Goal: Task Accomplishment & Management: Manage account settings

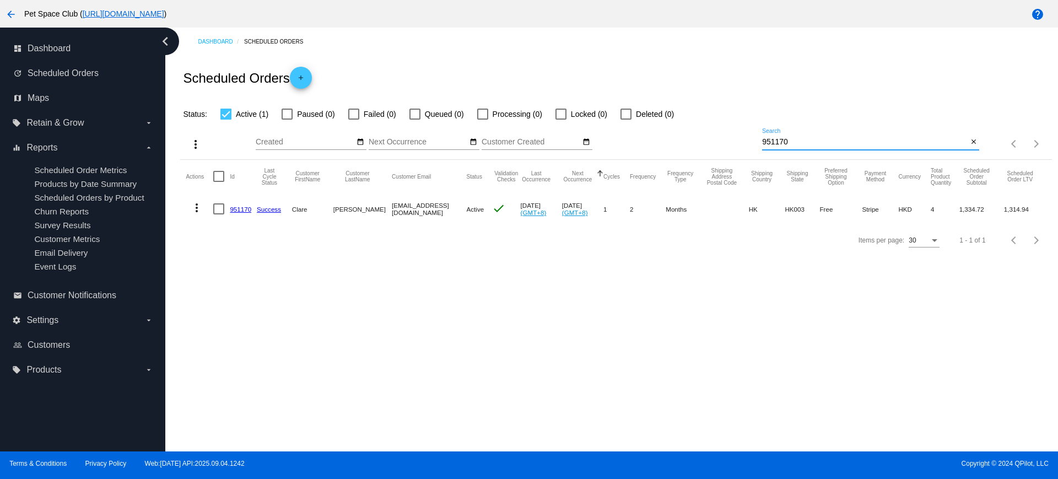
drag, startPoint x: 795, startPoint y: 140, endPoint x: 703, endPoint y: 142, distance: 92.1
click at [703, 142] on div "more_vert Sep Jan Feb Mar Apr 1" at bounding box center [616, 140] width 872 height 39
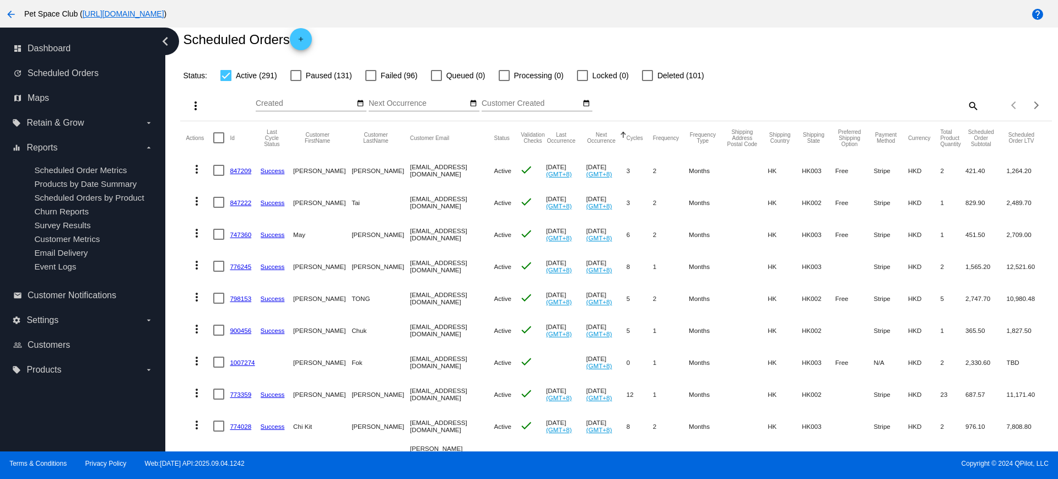
scroll to position [69, 0]
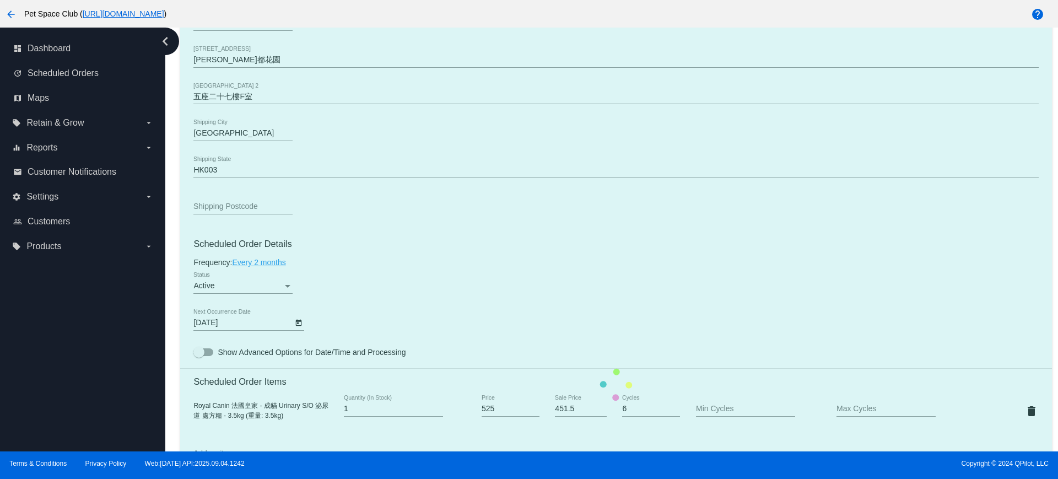
scroll to position [482, 0]
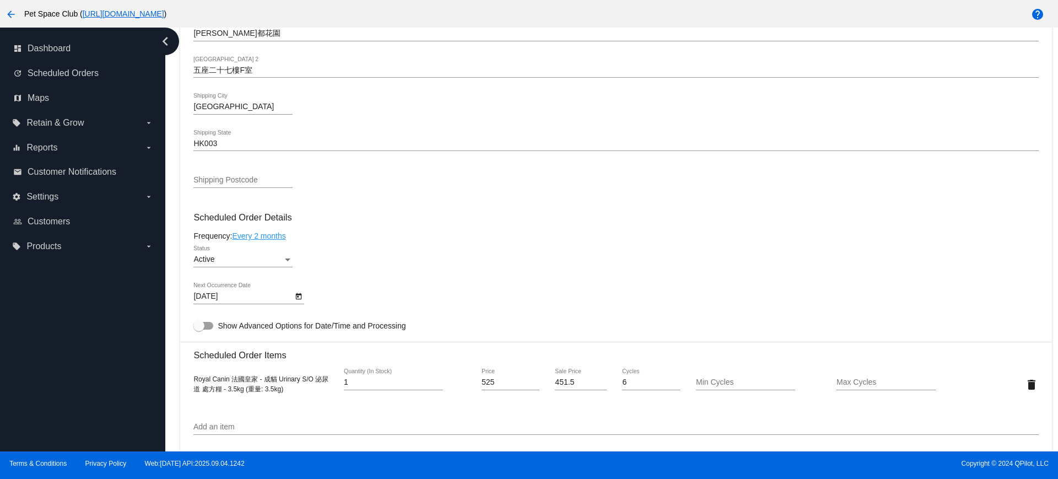
click at [299, 293] on icon "Open calendar" at bounding box center [299, 296] width 8 height 13
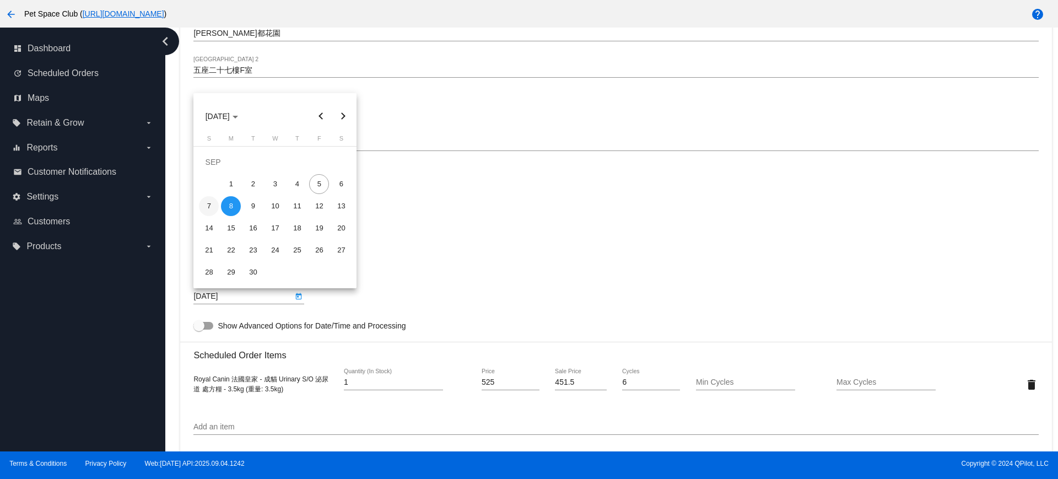
click at [213, 203] on div "7" at bounding box center [209, 206] width 20 height 20
type input "[DATE]"
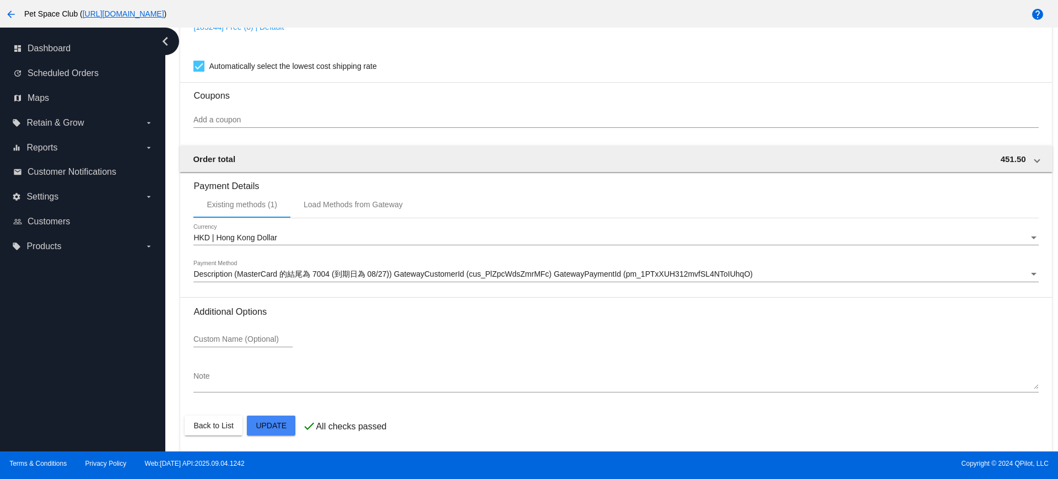
scroll to position [940, 0]
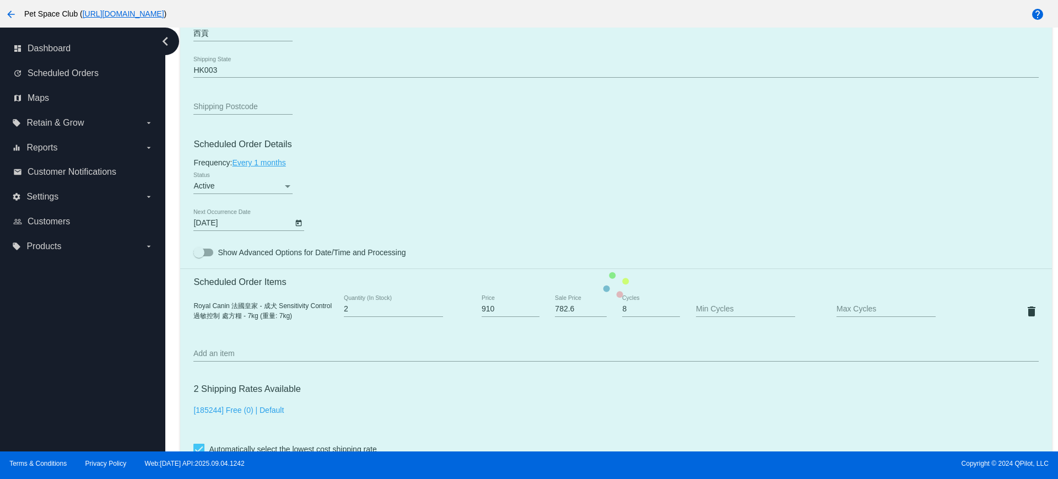
scroll to position [620, 0]
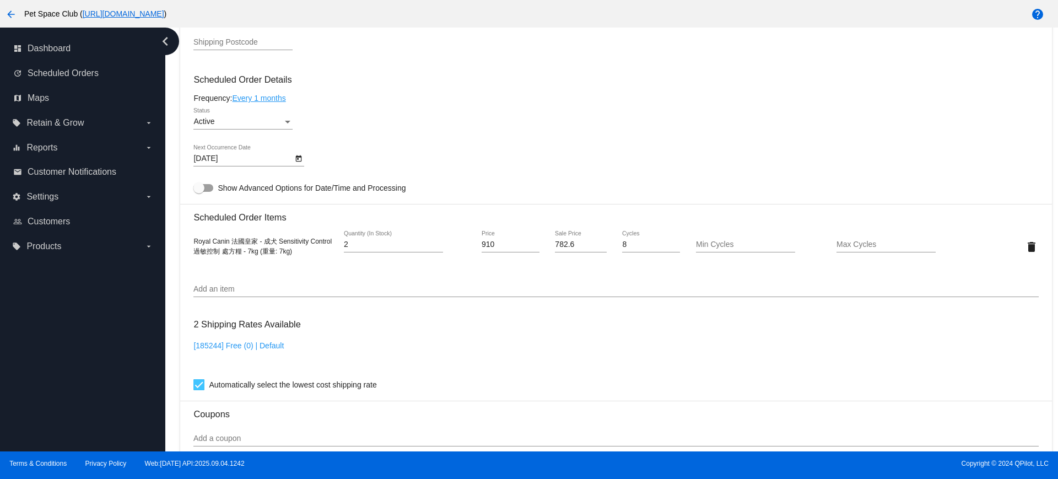
click at [298, 156] on icon "Open calendar" at bounding box center [299, 158] width 6 height 7
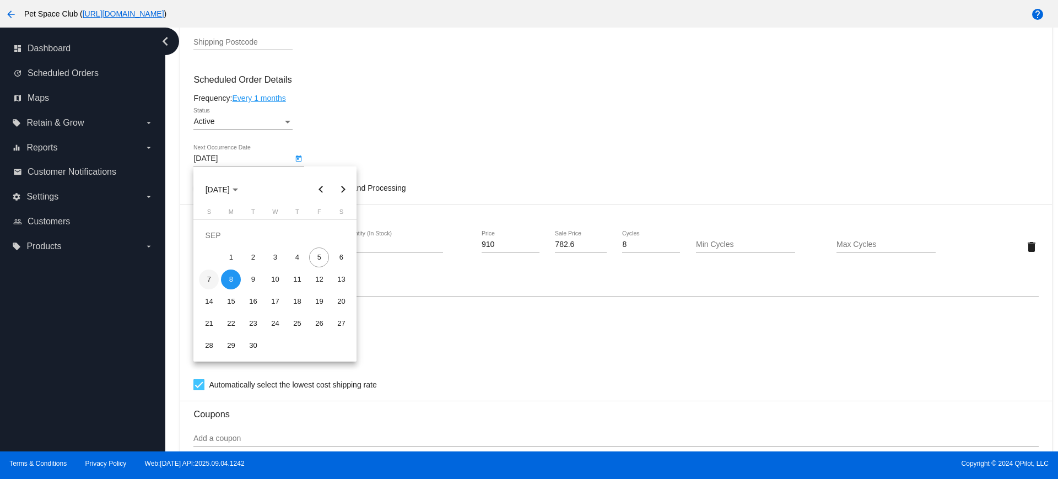
click at [210, 280] on div "7" at bounding box center [209, 280] width 20 height 20
type input "[DATE]"
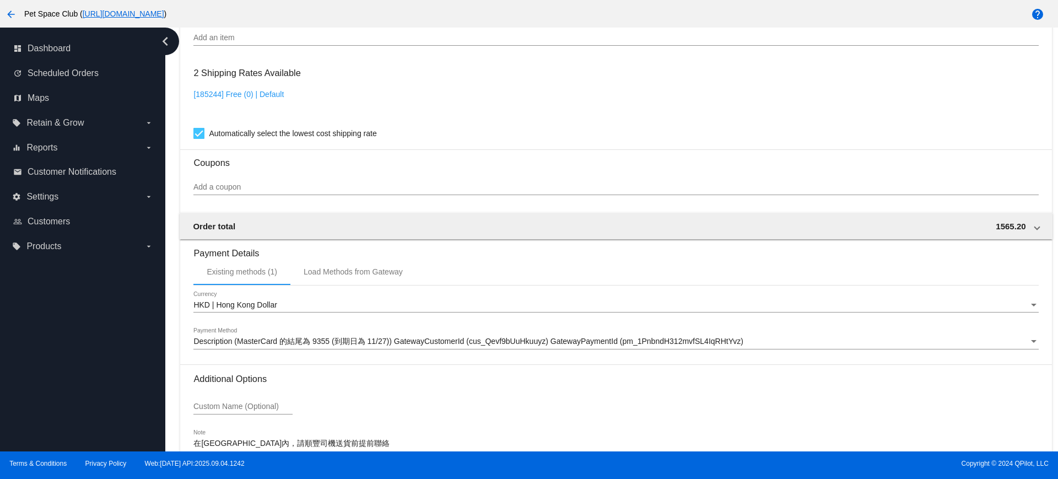
scroll to position [940, 0]
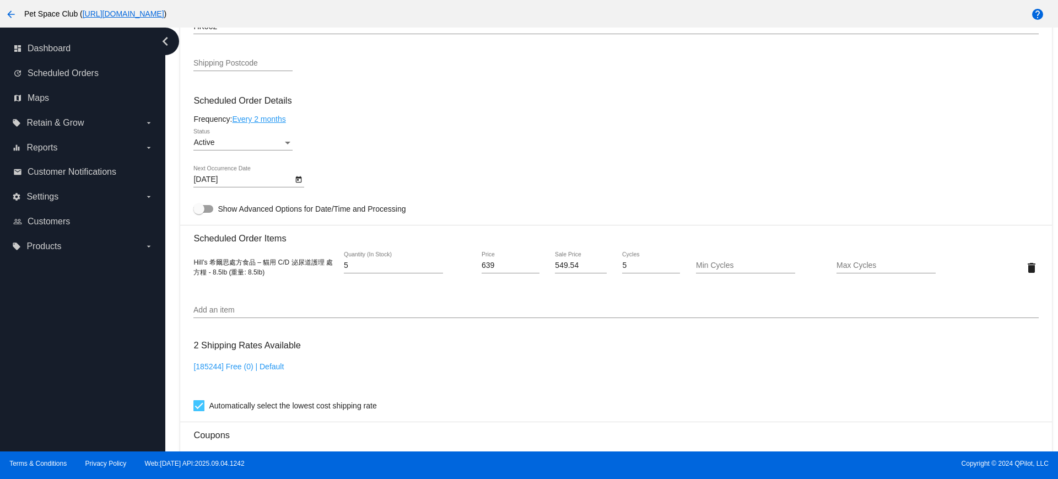
scroll to position [620, 0]
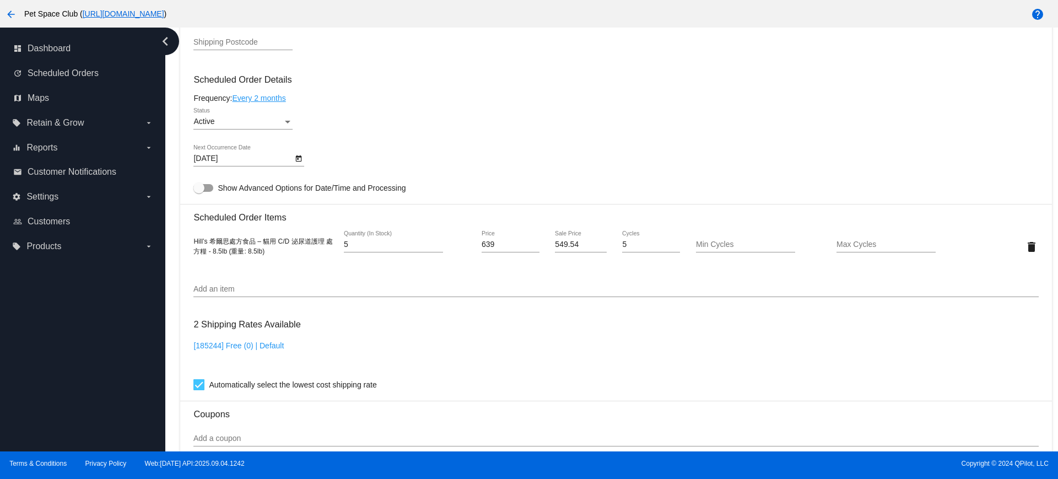
click at [300, 160] on icon "Open calendar" at bounding box center [299, 158] width 8 height 13
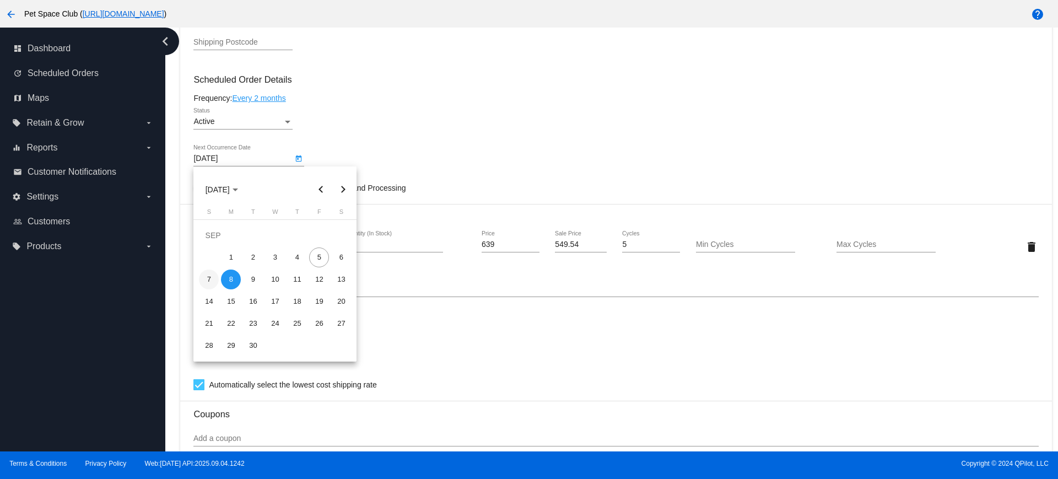
click at [211, 279] on div "7" at bounding box center [209, 280] width 20 height 20
type input "[DATE]"
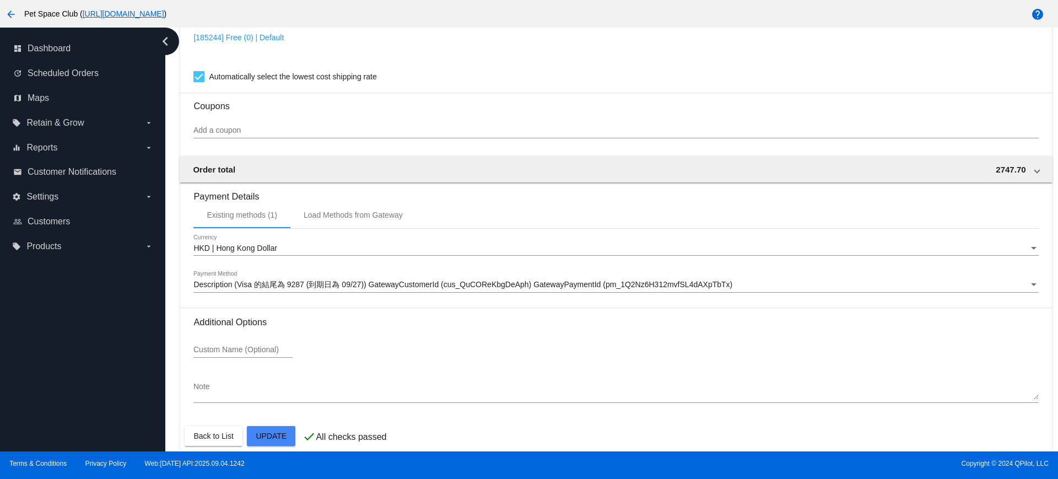
scroll to position [940, 0]
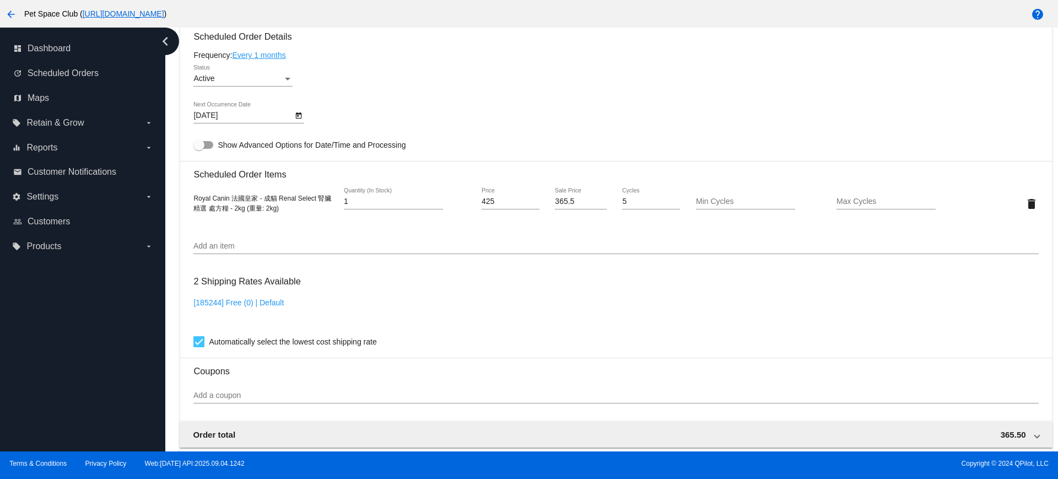
scroll to position [689, 0]
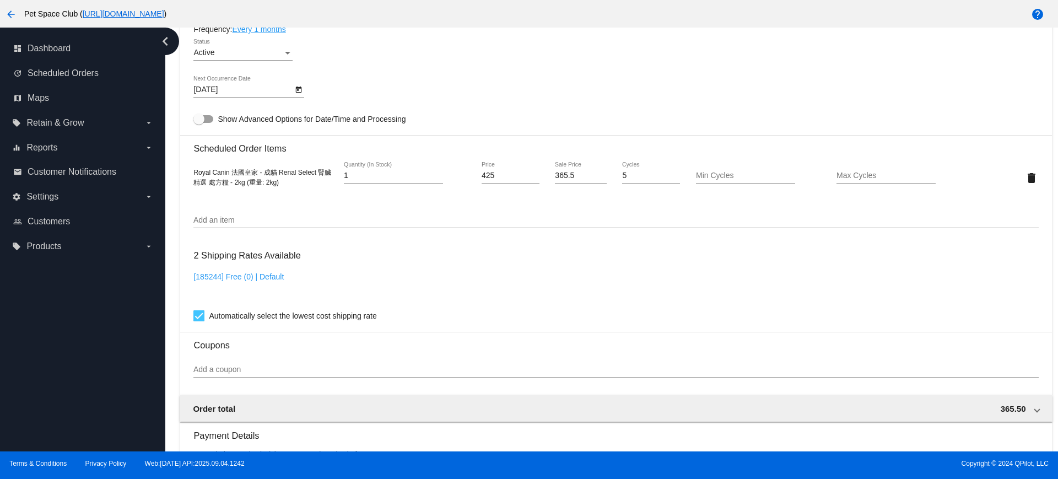
click at [301, 87] on icon "Open calendar" at bounding box center [299, 89] width 8 height 13
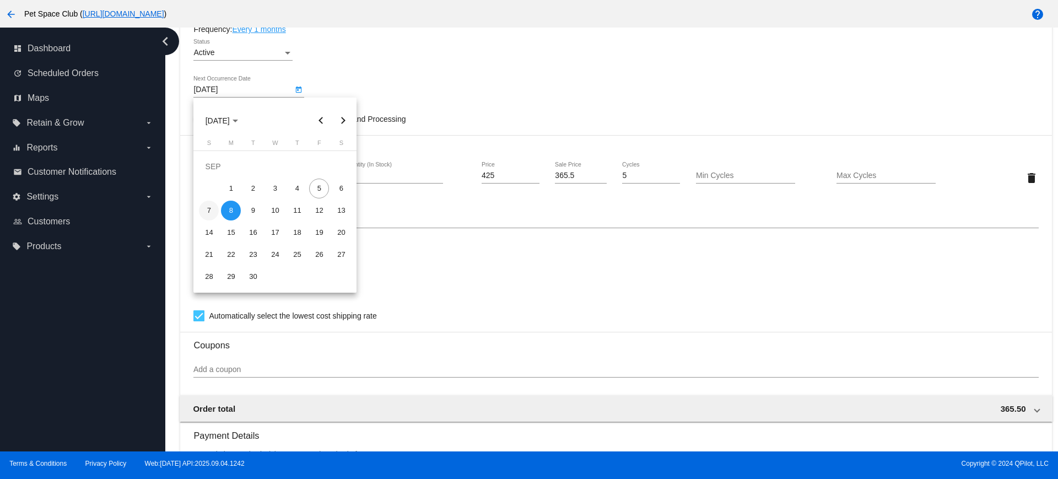
click at [207, 210] on div "7" at bounding box center [209, 211] width 20 height 20
type input "[DATE]"
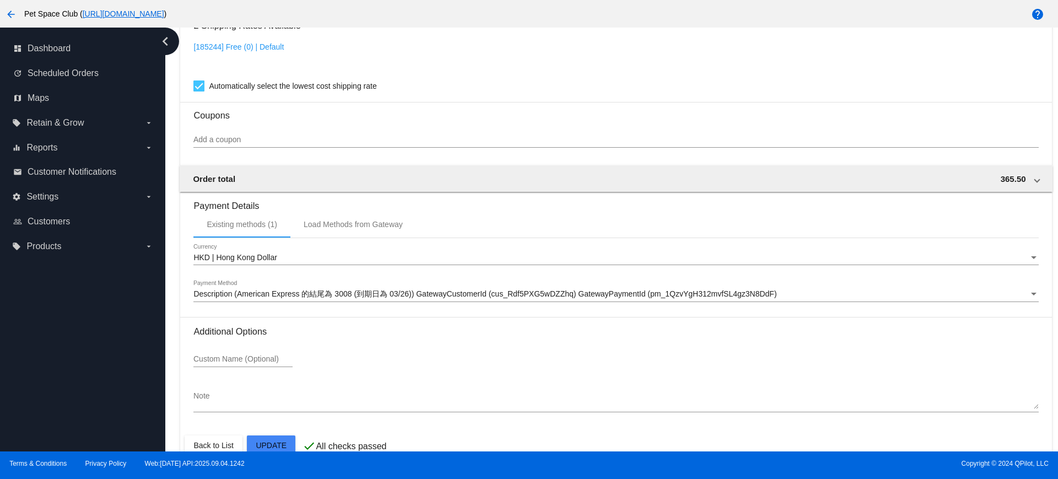
scroll to position [940, 0]
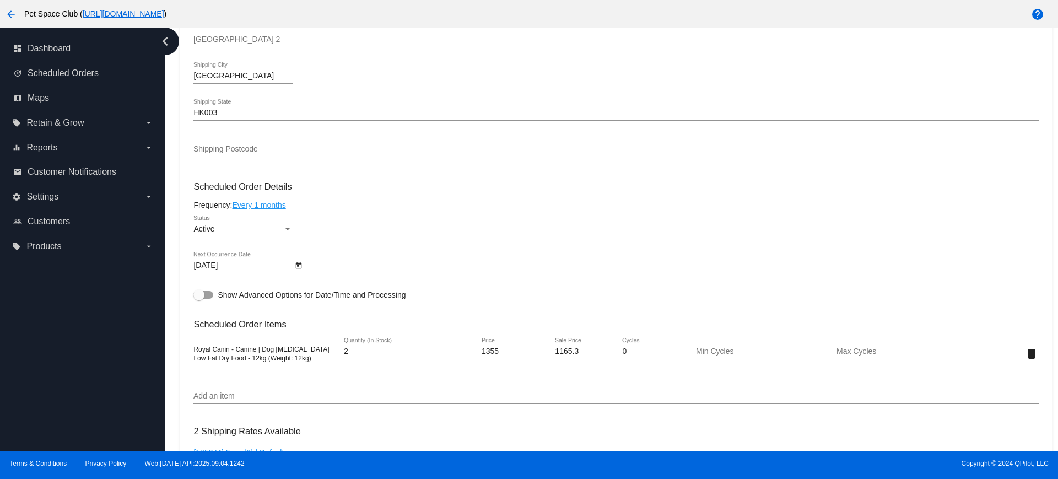
scroll to position [551, 0]
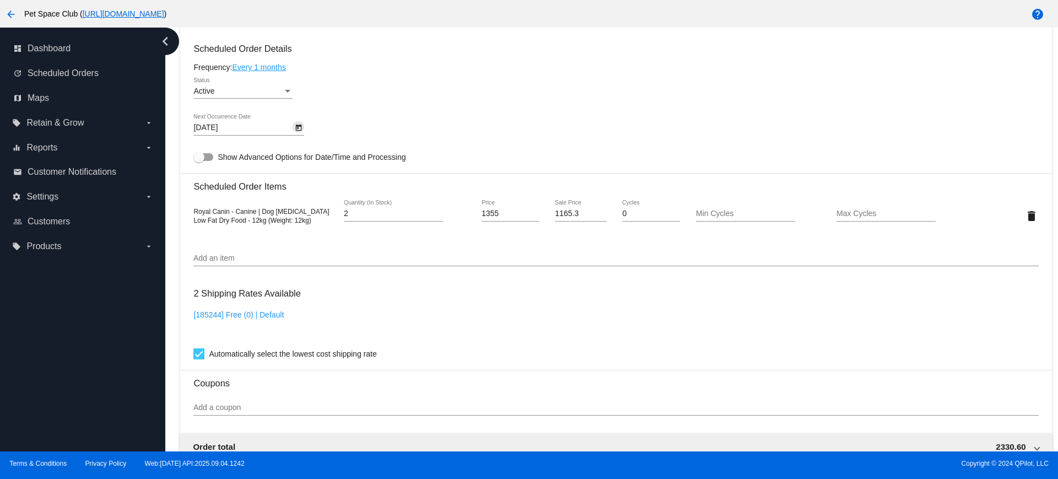
click at [299, 130] on icon "Open calendar" at bounding box center [299, 127] width 8 height 13
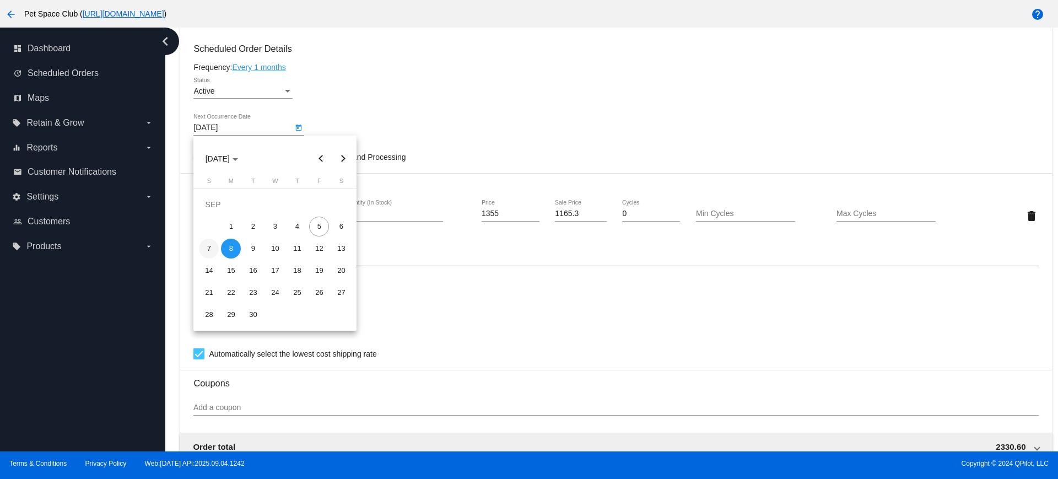
click at [214, 244] on div "7" at bounding box center [209, 249] width 20 height 20
type input "9/7/2025"
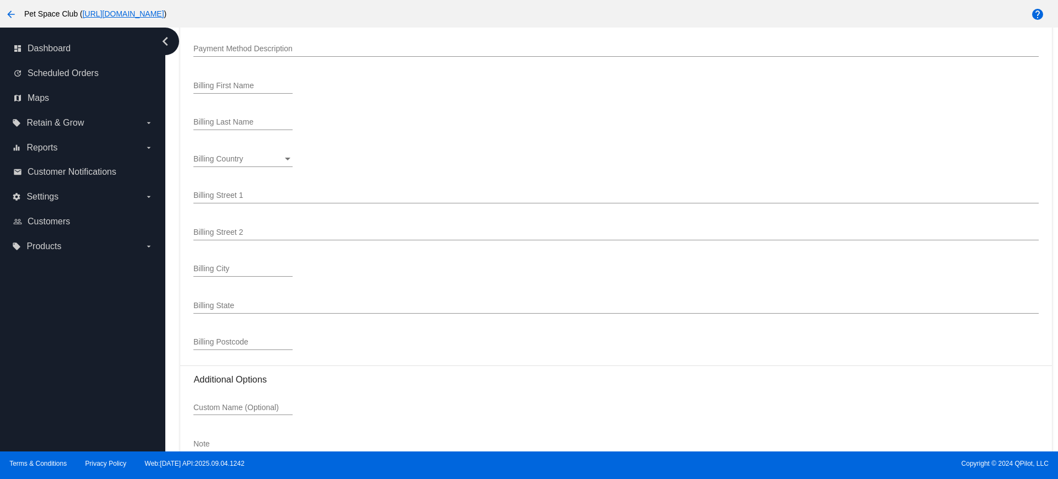
scroll to position [1281, 0]
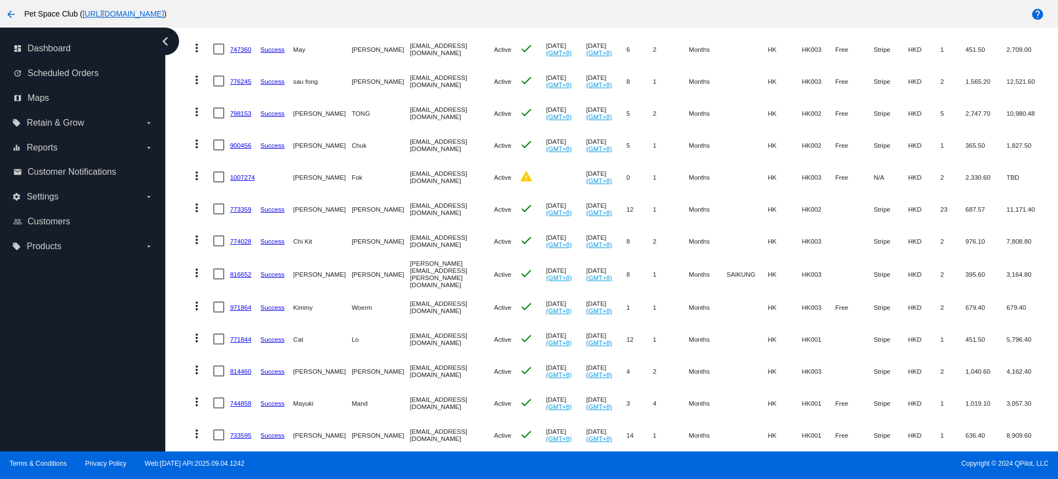
scroll to position [276, 0]
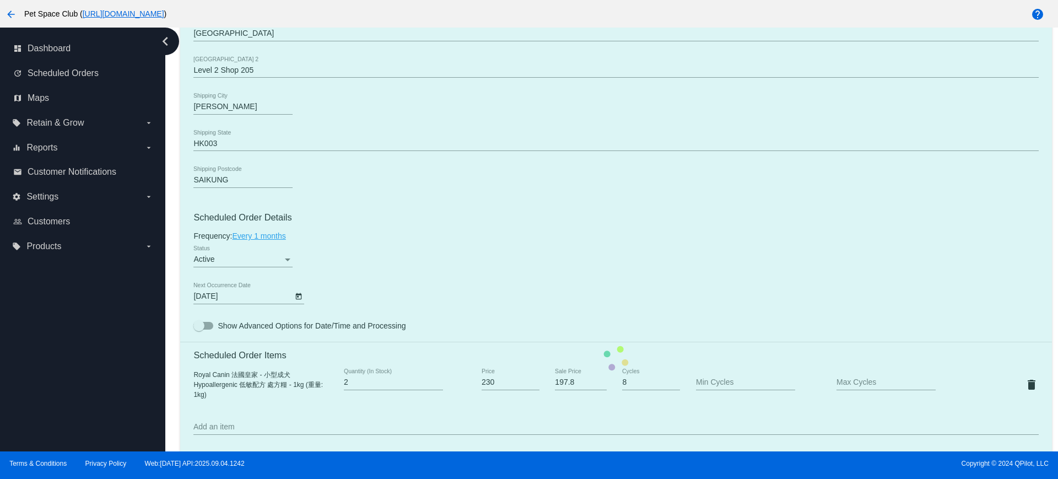
scroll to position [620, 0]
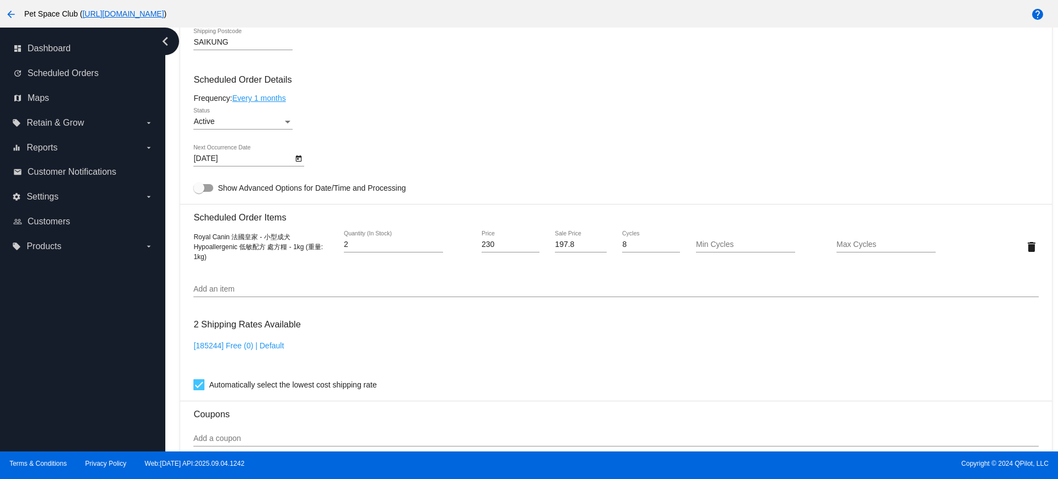
click at [295, 159] on icon "Open calendar" at bounding box center [299, 158] width 8 height 13
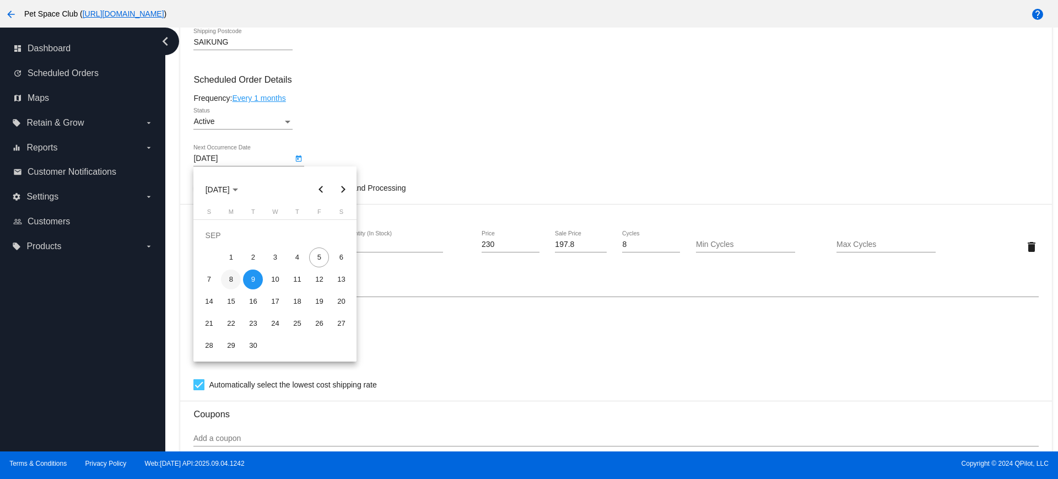
click at [230, 276] on div "8" at bounding box center [231, 280] width 20 height 20
type input "[DATE]"
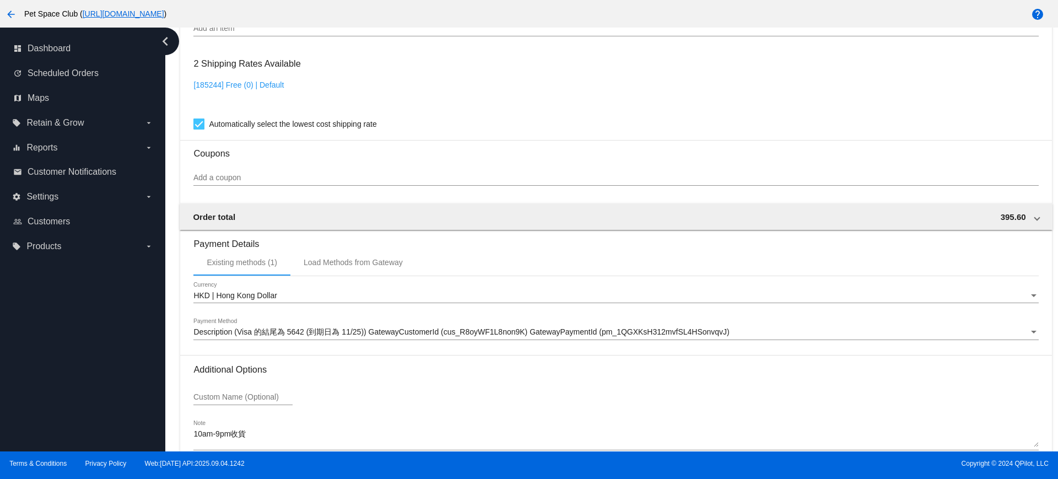
scroll to position [940, 0]
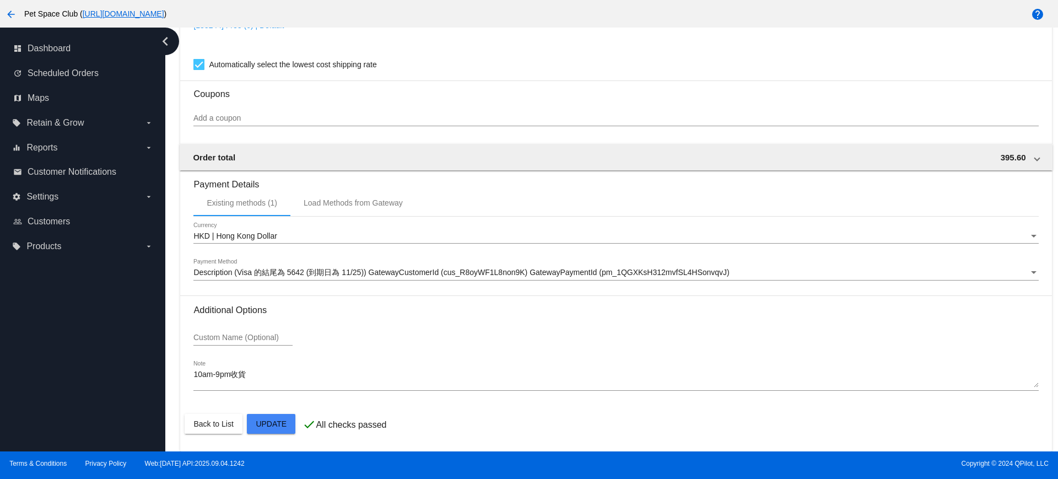
drag, startPoint x: 271, startPoint y: 425, endPoint x: 278, endPoint y: 418, distance: 10.1
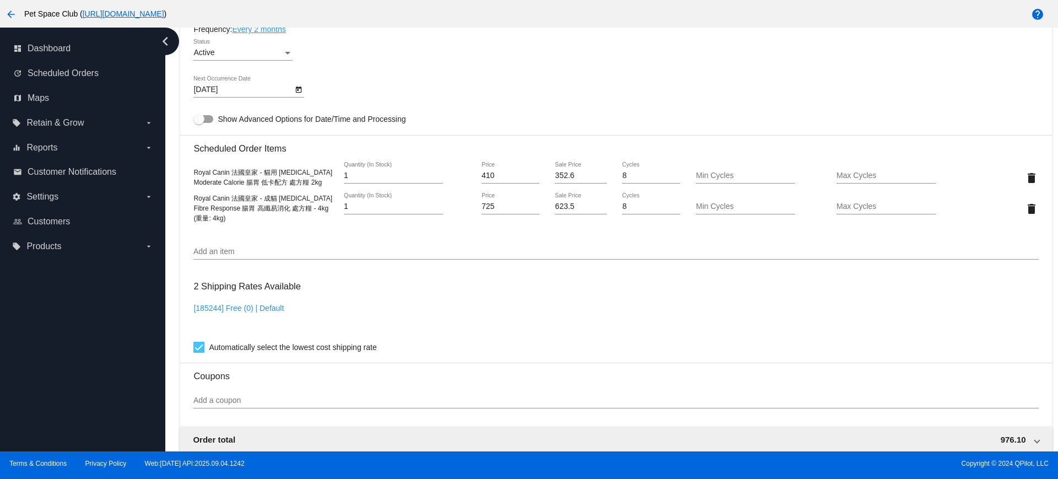
scroll to position [620, 0]
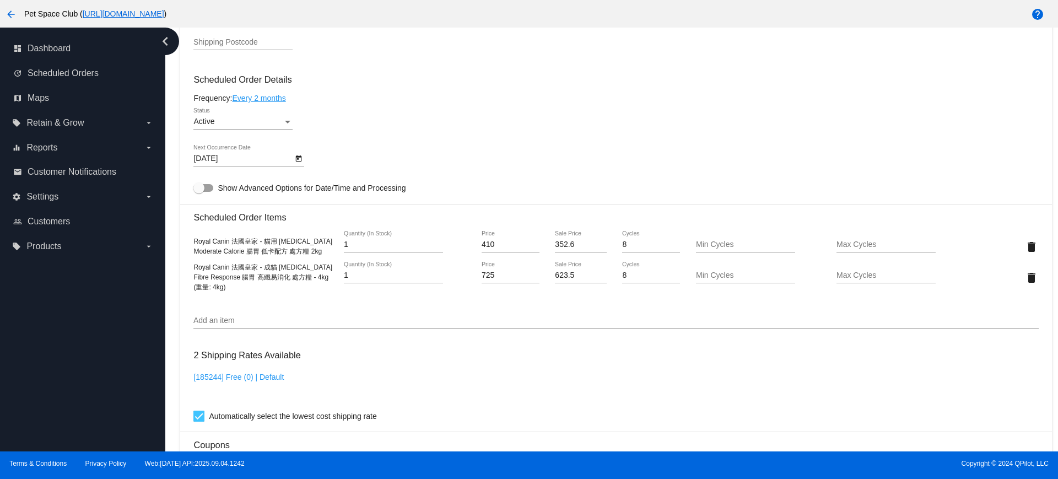
click at [296, 160] on icon "Open calendar" at bounding box center [299, 158] width 6 height 7
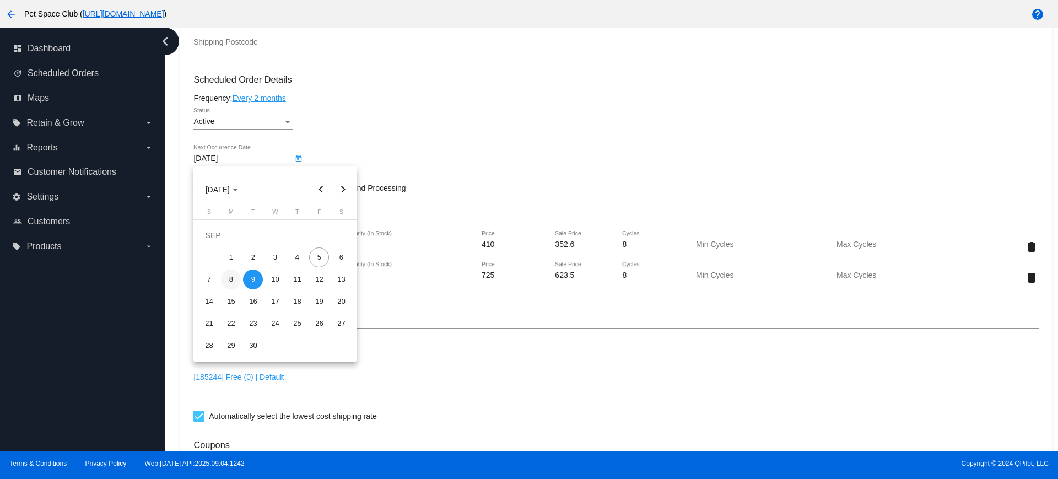
click at [235, 279] on div "8" at bounding box center [231, 280] width 20 height 20
type input "[DATE]"
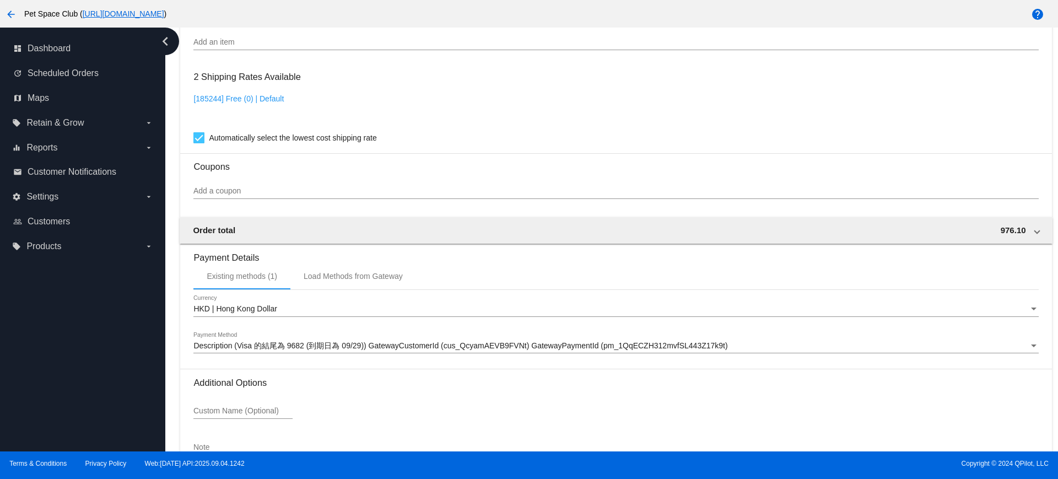
scroll to position [971, 0]
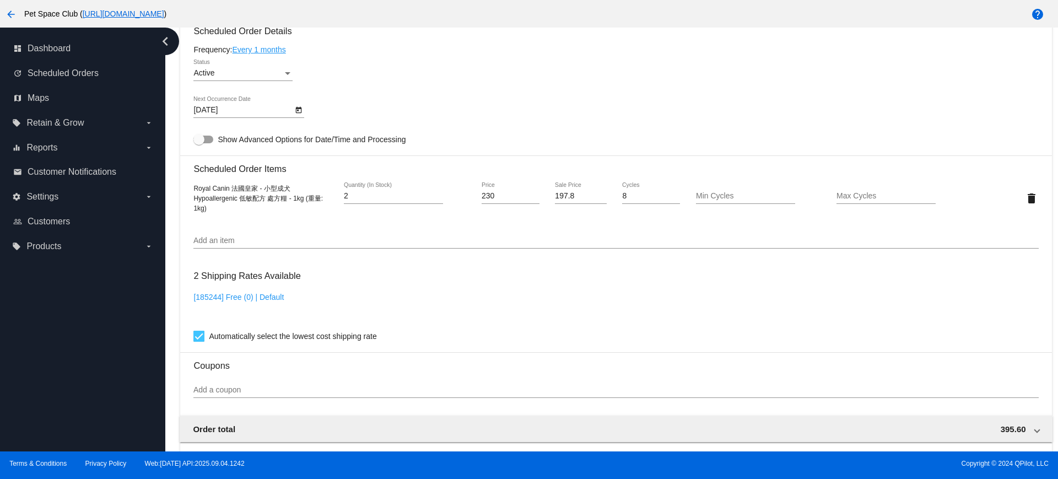
scroll to position [689, 0]
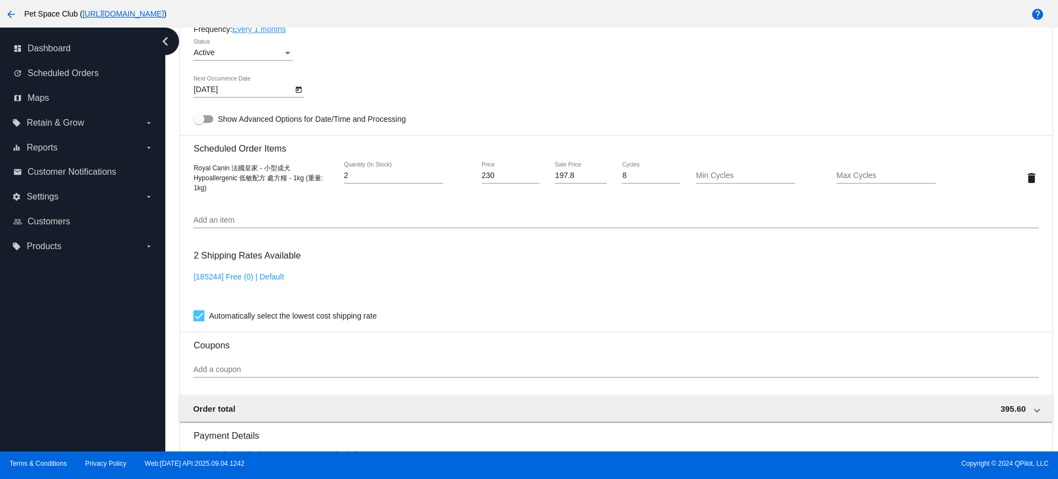
click at [298, 89] on icon "Open calendar" at bounding box center [299, 90] width 6 height 7
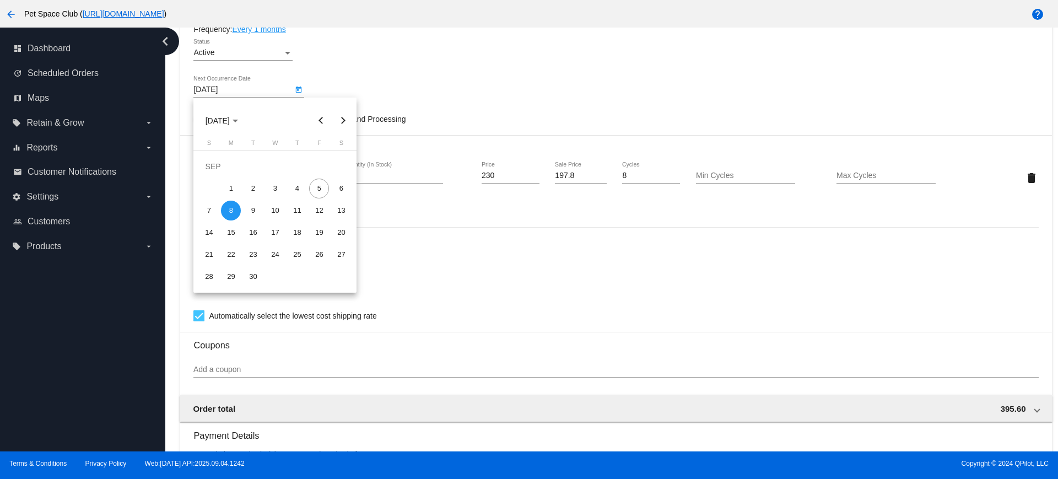
click at [502, 51] on div at bounding box center [529, 239] width 1058 height 479
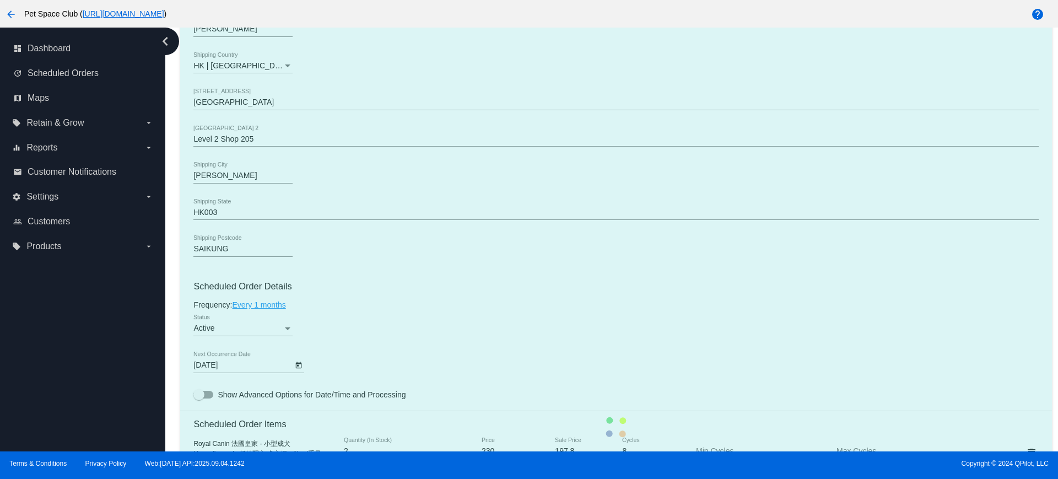
scroll to position [551, 0]
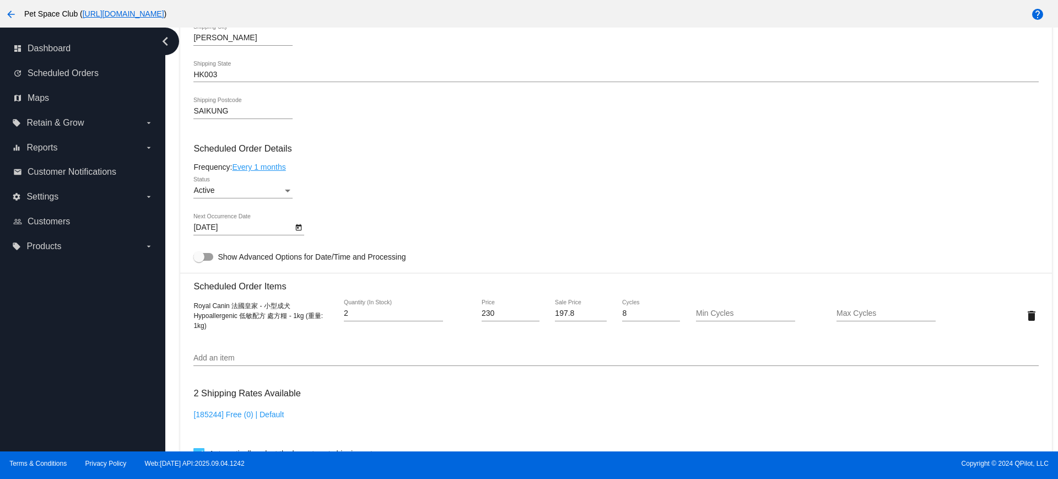
click at [302, 228] on icon "Open calendar" at bounding box center [299, 227] width 6 height 7
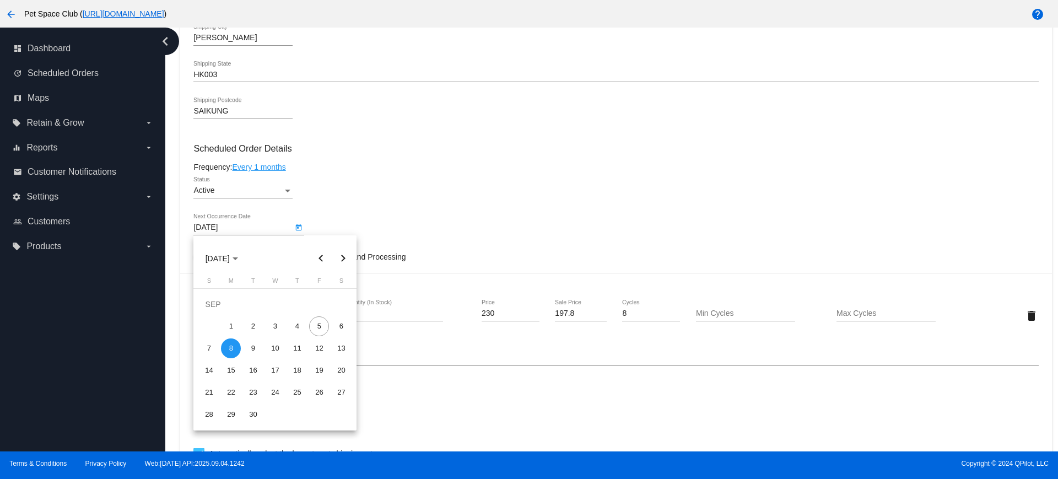
click at [369, 219] on div at bounding box center [529, 239] width 1058 height 479
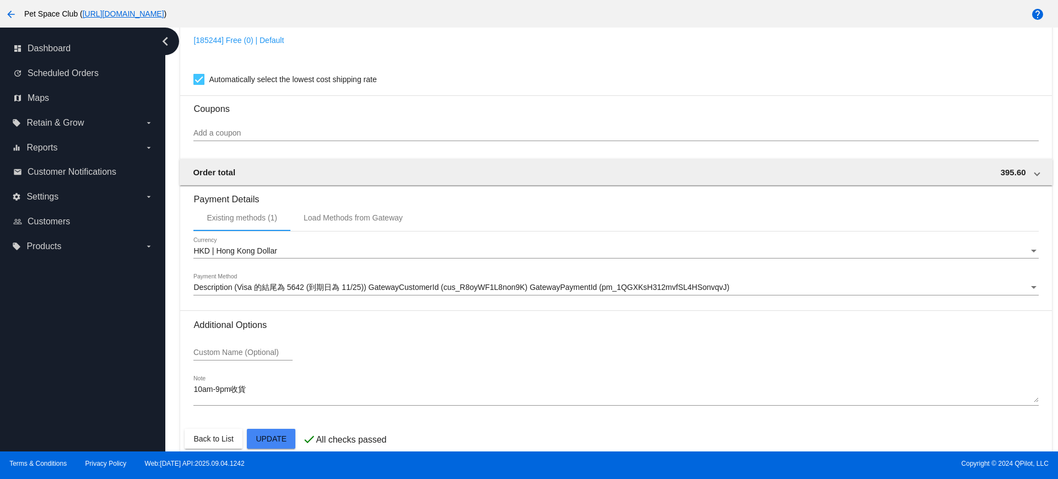
scroll to position [940, 0]
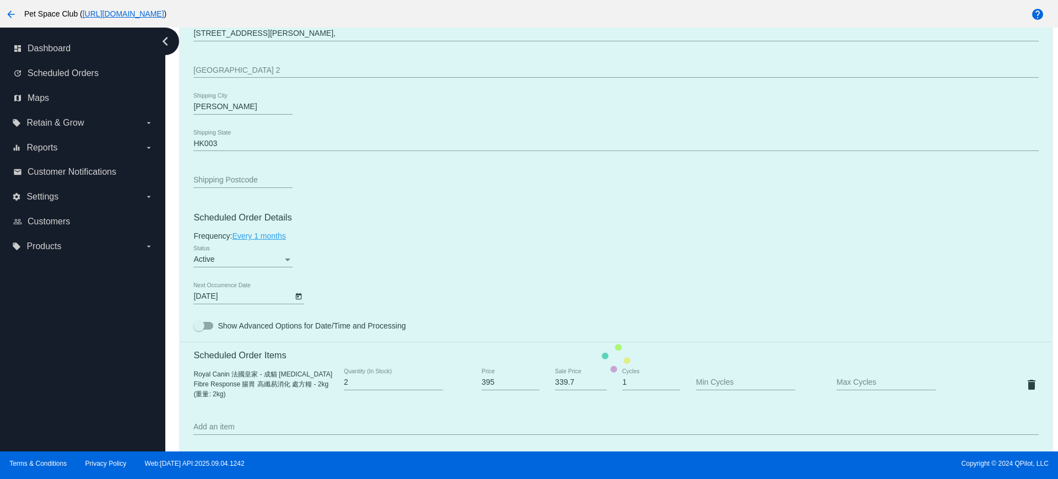
scroll to position [551, 0]
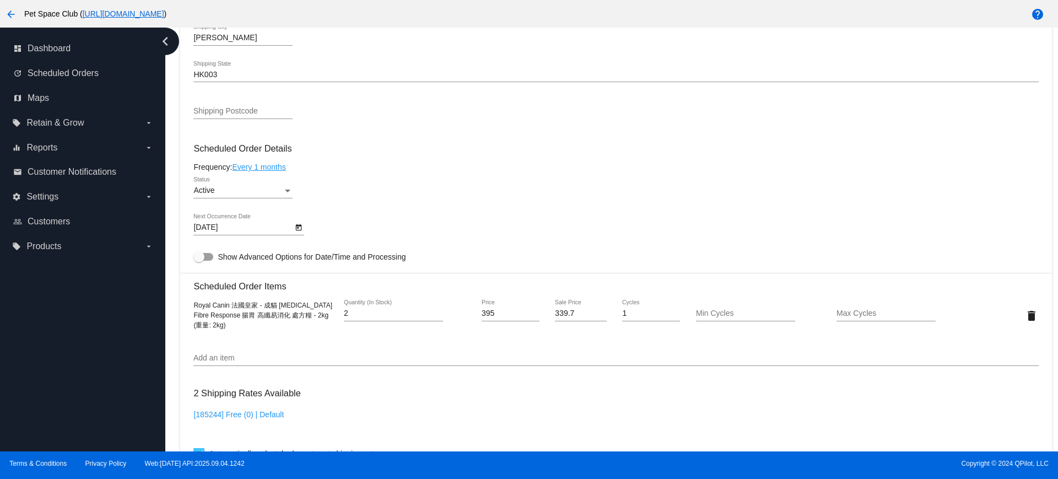
click at [300, 228] on icon "Open calendar" at bounding box center [299, 227] width 8 height 13
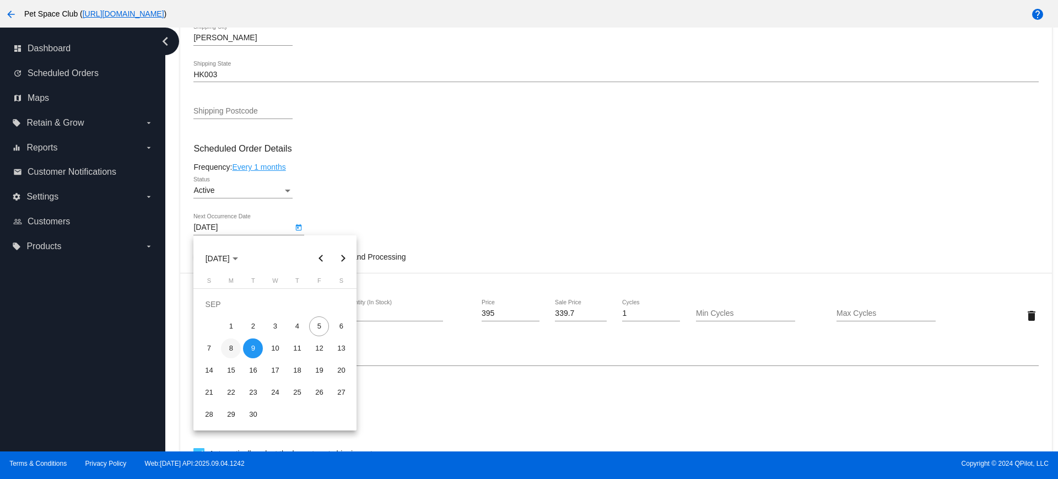
click at [232, 347] on div "8" at bounding box center [231, 348] width 20 height 20
type input "[DATE]"
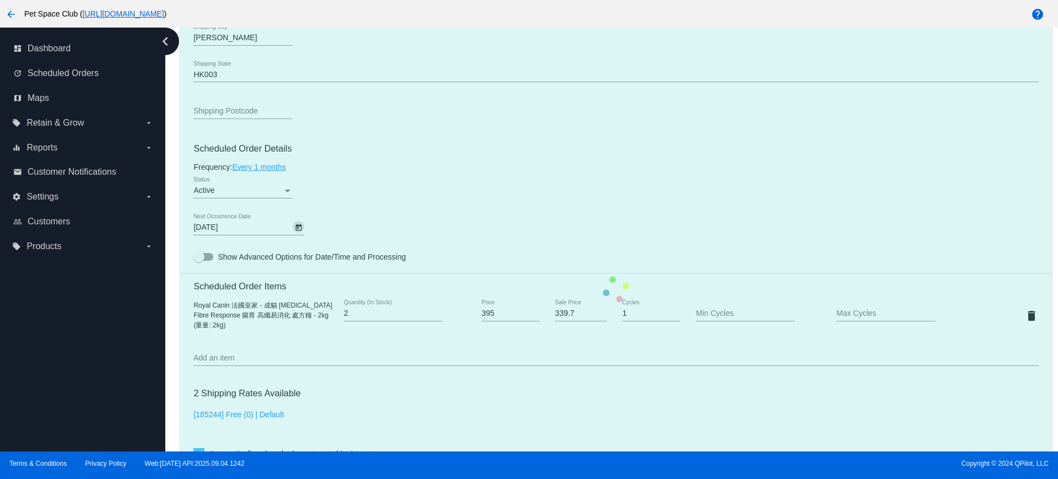
click at [385, 160] on mat-card "Customer 6813380: [PERSON_NAME] [EMAIL_ADDRESS][DOMAIN_NAME] Customer Shipping …" at bounding box center [616, 289] width 872 height 1103
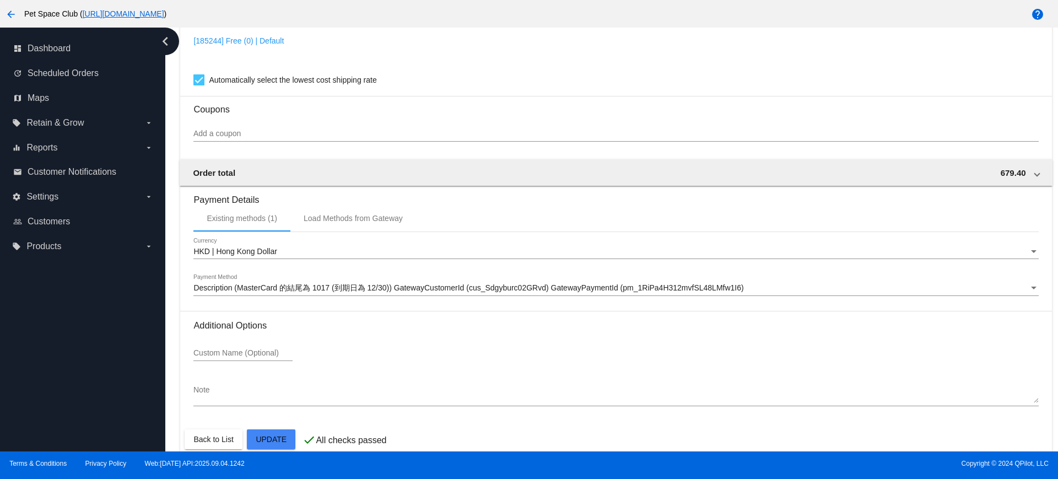
scroll to position [940, 0]
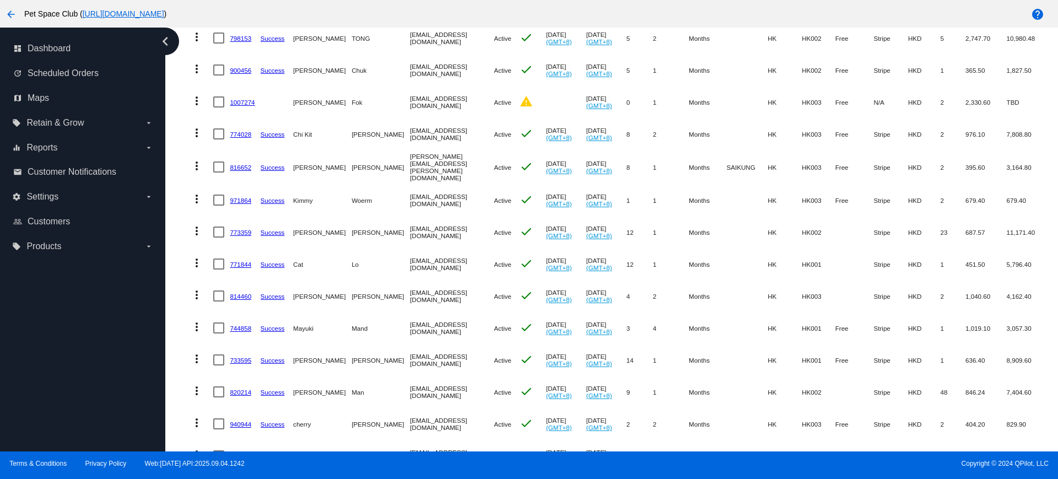
scroll to position [276, 0]
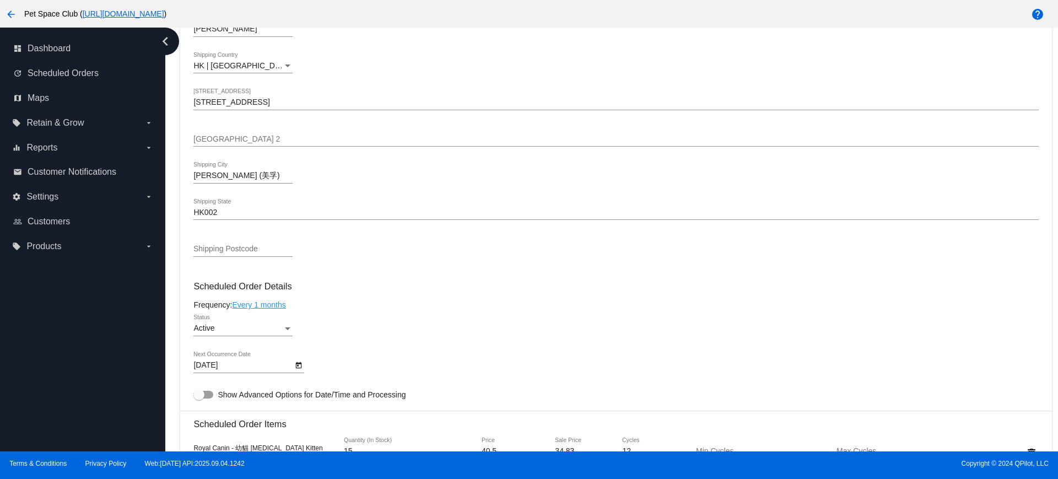
scroll to position [482, 0]
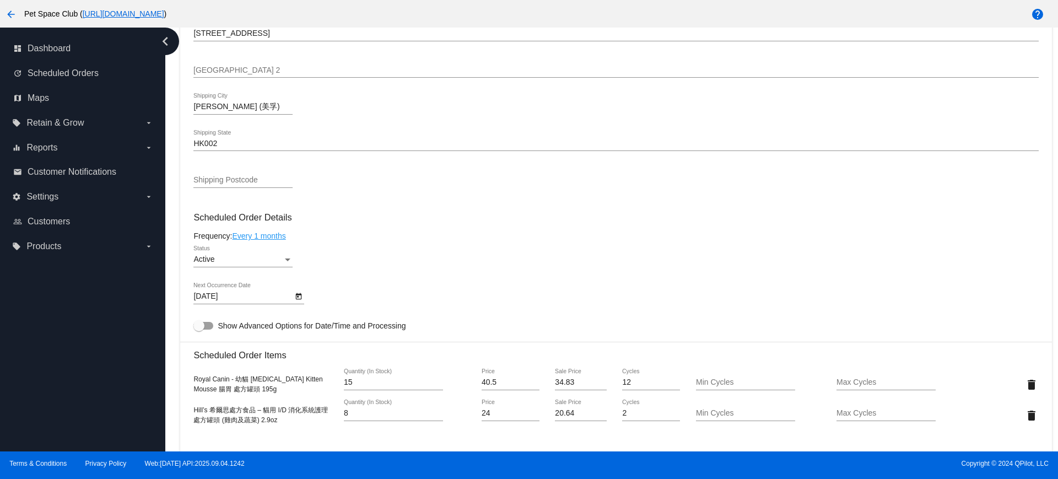
click at [298, 296] on icon "Open calendar" at bounding box center [299, 296] width 6 height 7
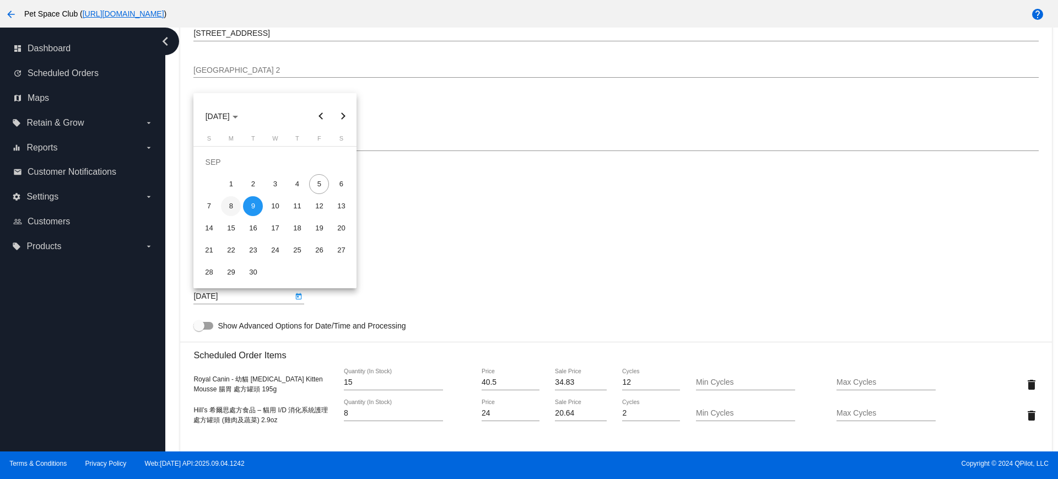
click at [226, 207] on div "8" at bounding box center [231, 206] width 20 height 20
type input "[DATE]"
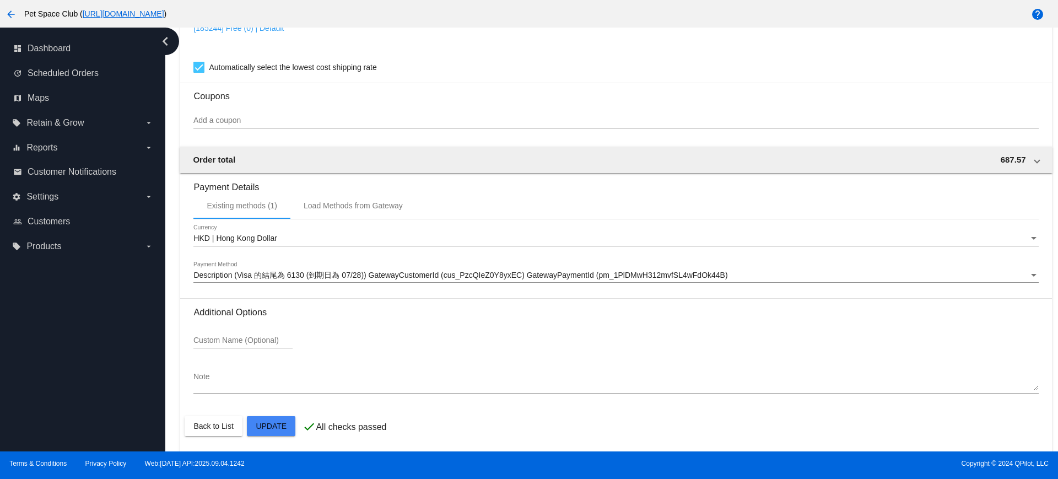
scroll to position [971, 0]
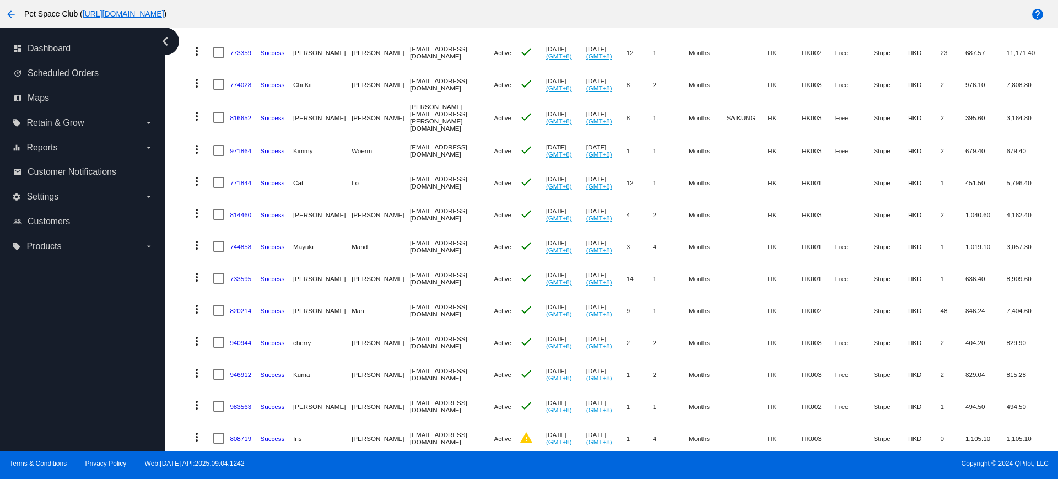
scroll to position [413, 0]
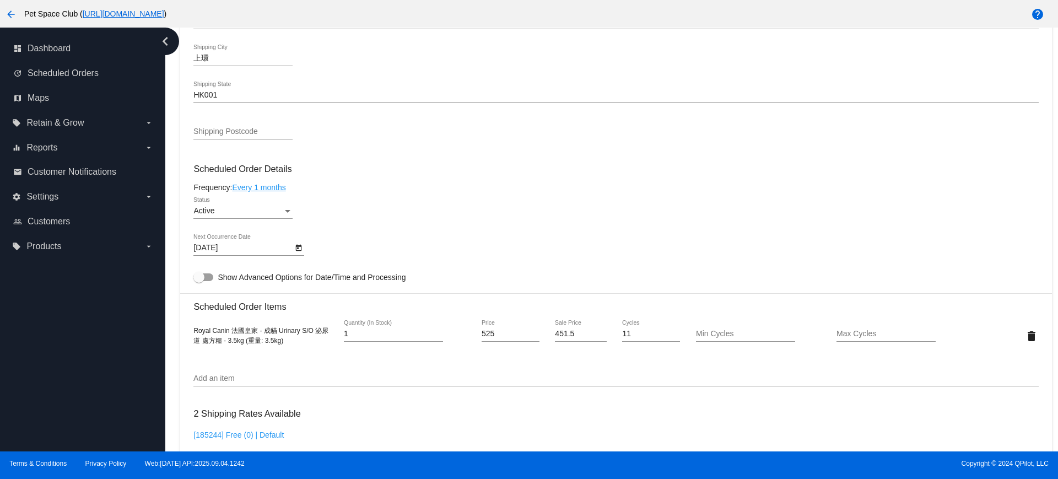
scroll to position [551, 0]
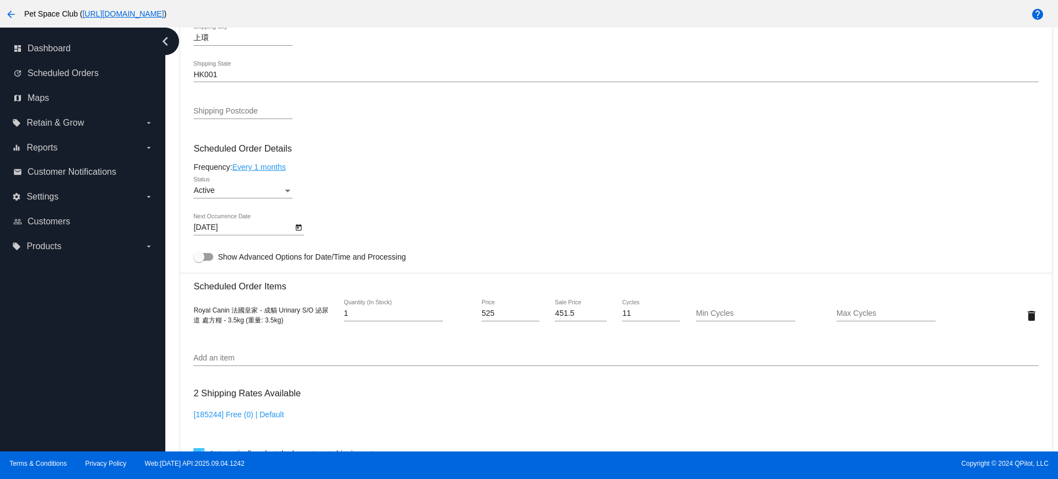
click at [297, 225] on icon "Open calendar" at bounding box center [299, 227] width 6 height 7
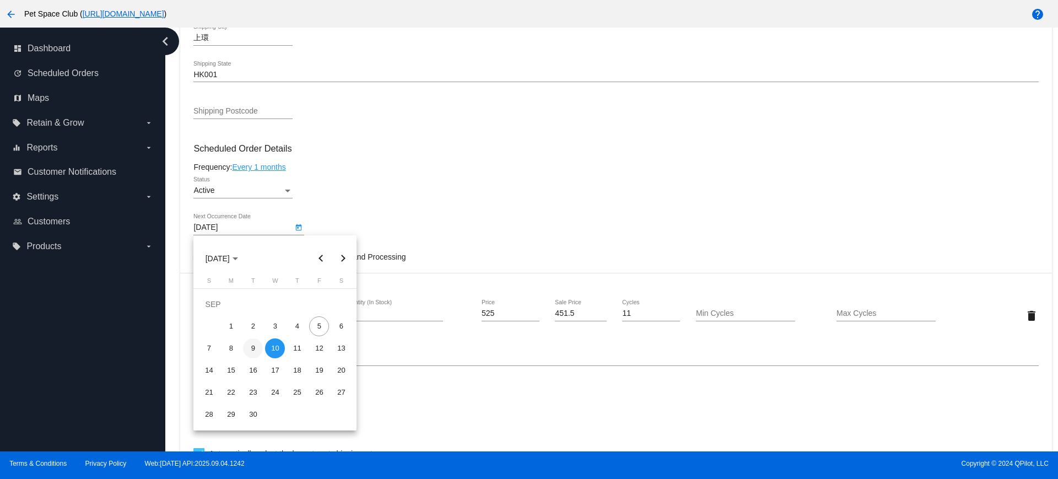
click at [256, 347] on div "9" at bounding box center [253, 348] width 20 height 20
type input "9/9/2025"
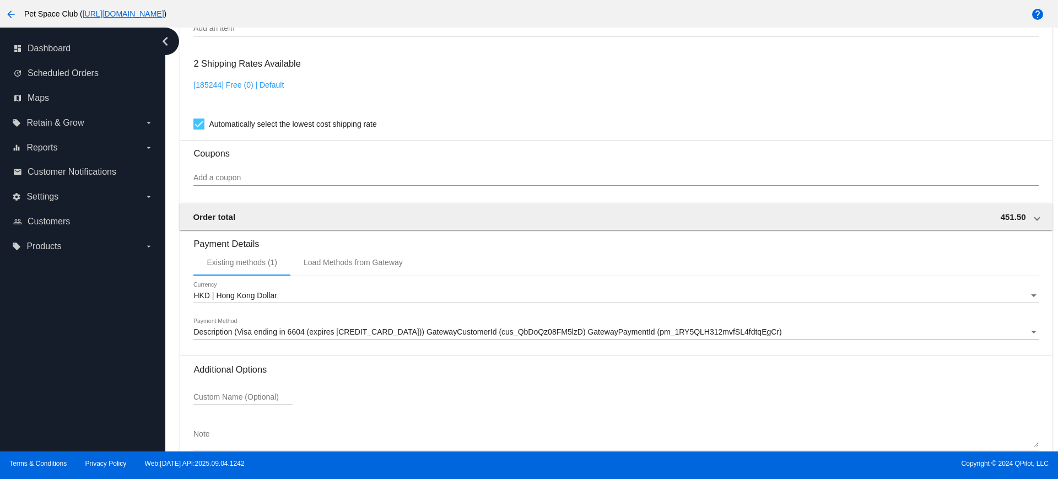
scroll to position [940, 0]
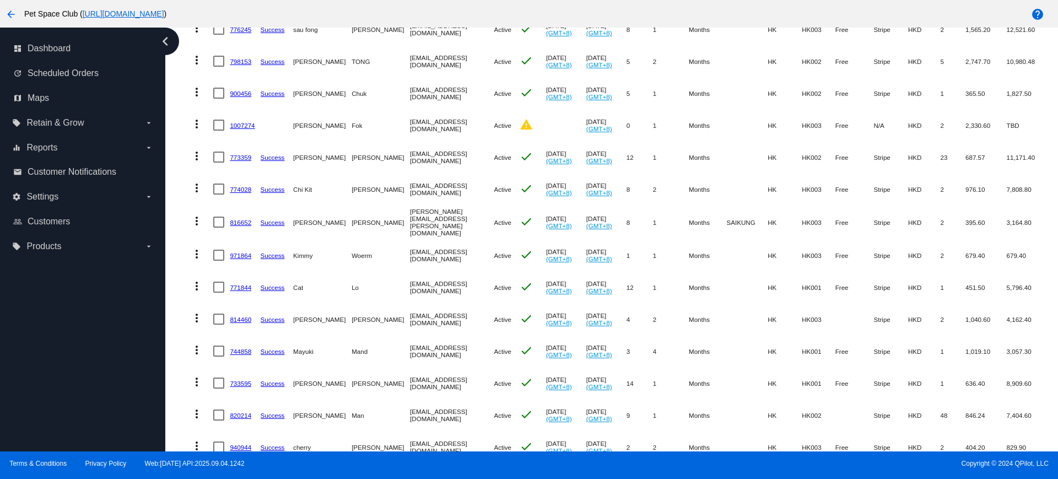
scroll to position [345, 0]
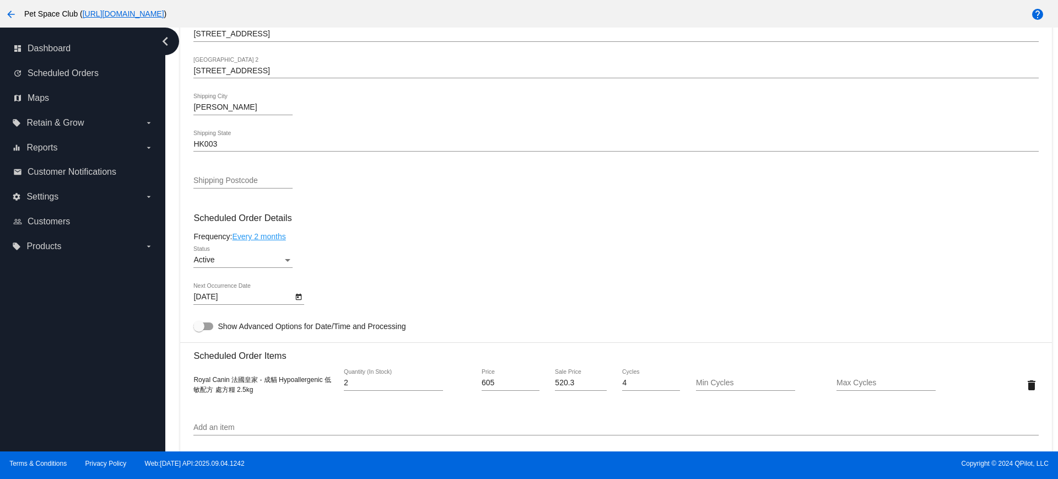
scroll to position [482, 0]
click at [301, 297] on icon "Open calendar" at bounding box center [299, 296] width 8 height 13
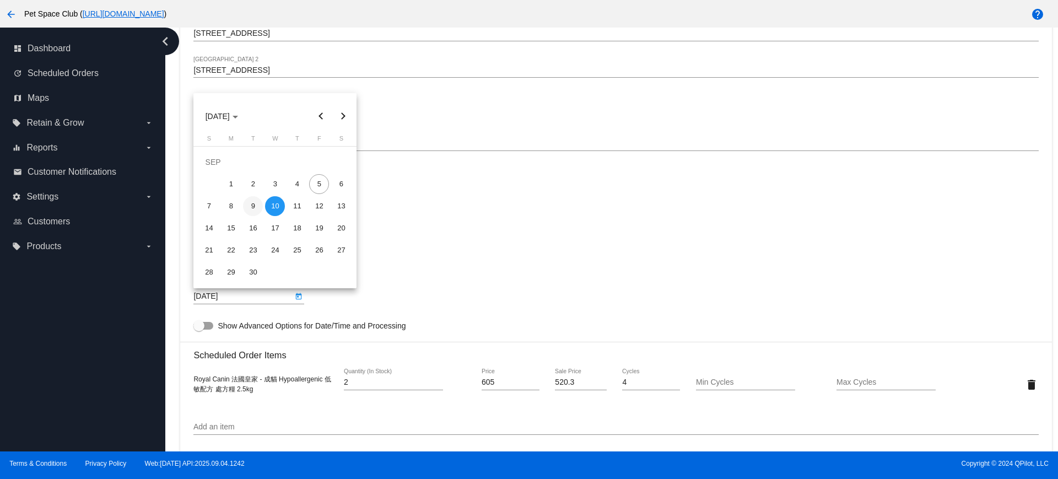
click at [246, 206] on div "9" at bounding box center [253, 206] width 20 height 20
type input "[DATE]"
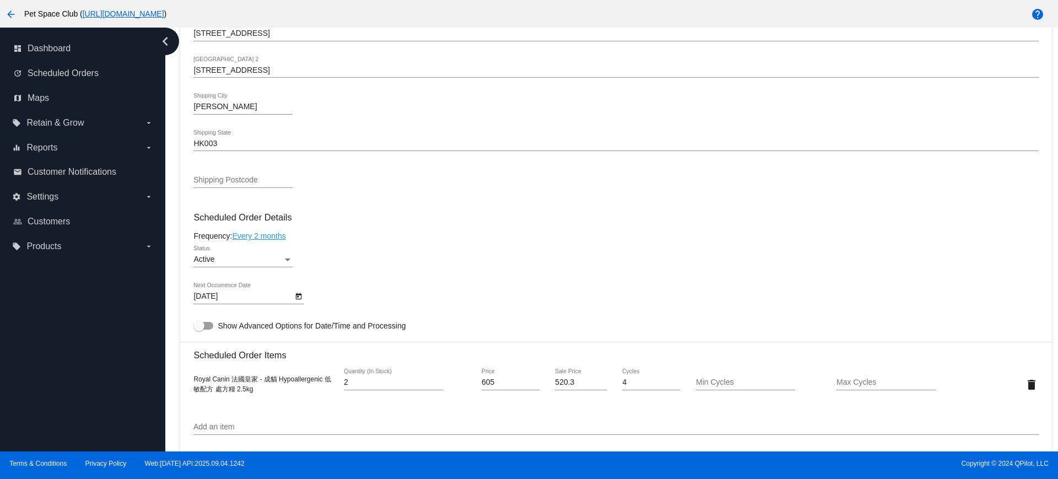
click at [381, 206] on mat-card-content "Customer 5653960: [PERSON_NAME] [PERSON_NAME][EMAIL_ADDRESS][DOMAIN_NAME] Custo…" at bounding box center [615, 339] width 845 height 1039
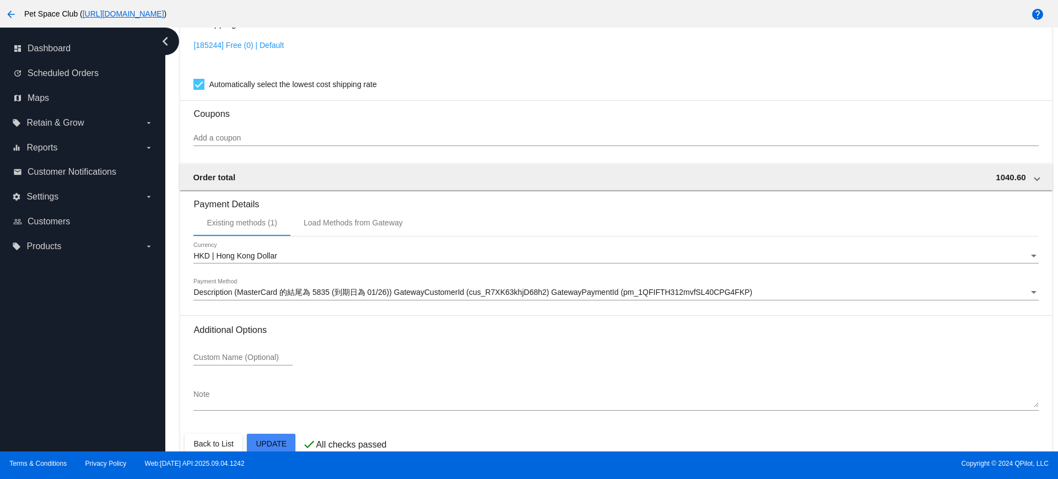
scroll to position [940, 0]
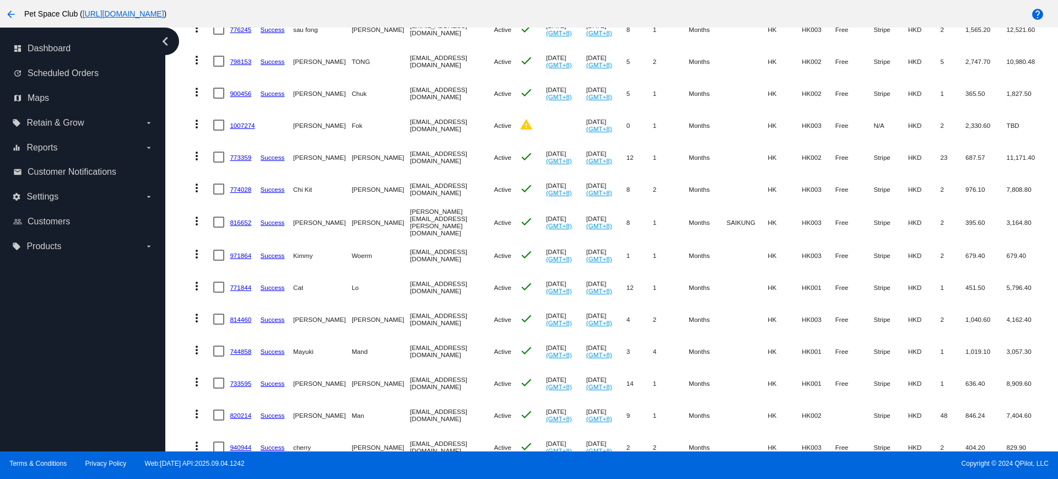
scroll to position [345, 0]
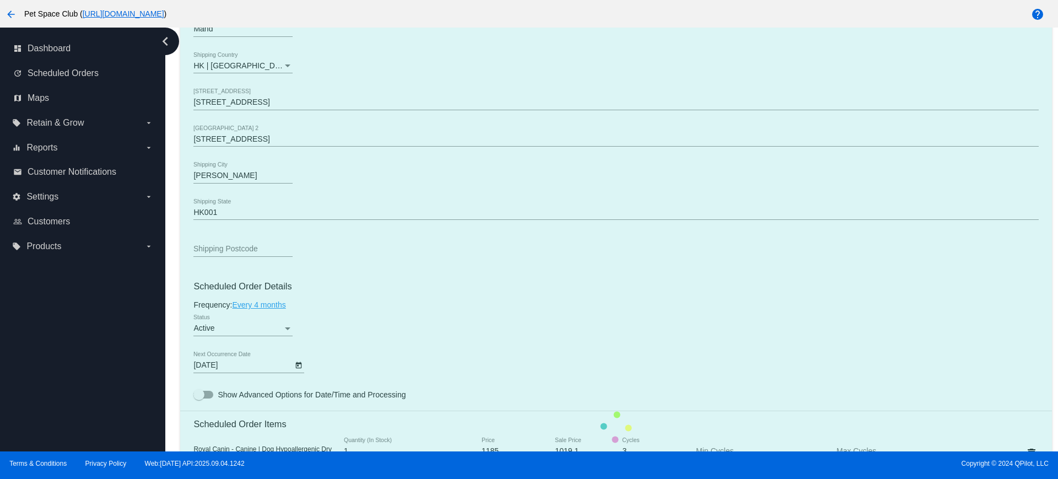
scroll to position [551, 0]
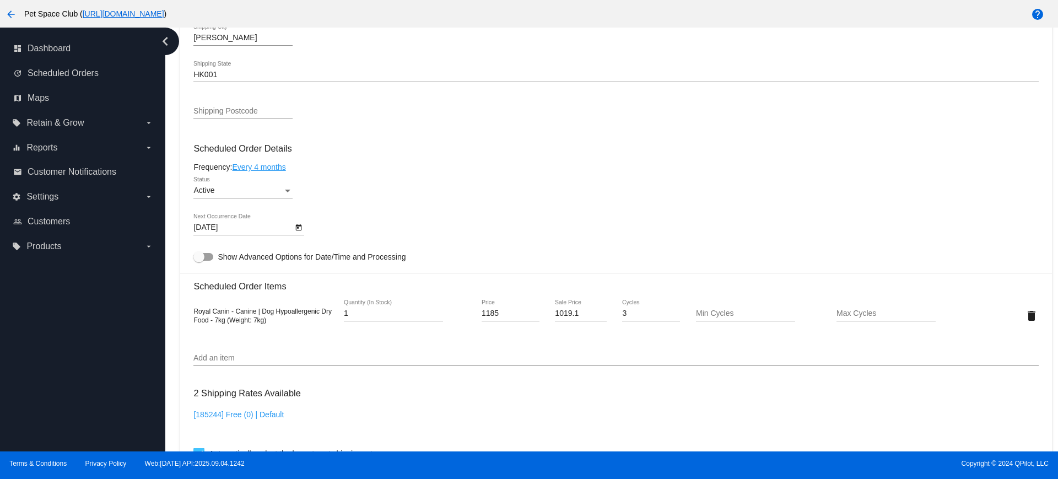
click at [299, 223] on icon "Open calendar" at bounding box center [299, 227] width 8 height 13
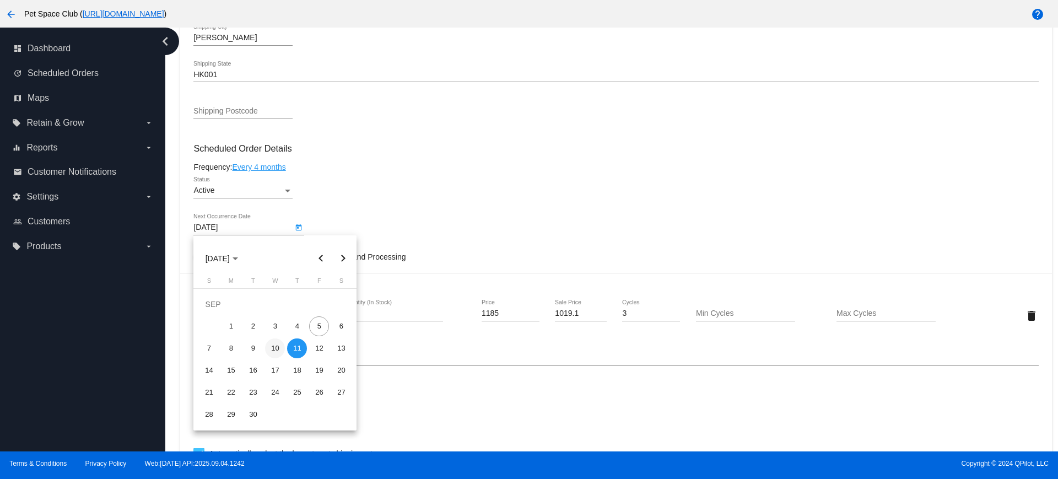
click at [273, 350] on div "10" at bounding box center [275, 348] width 20 height 20
type input "[DATE]"
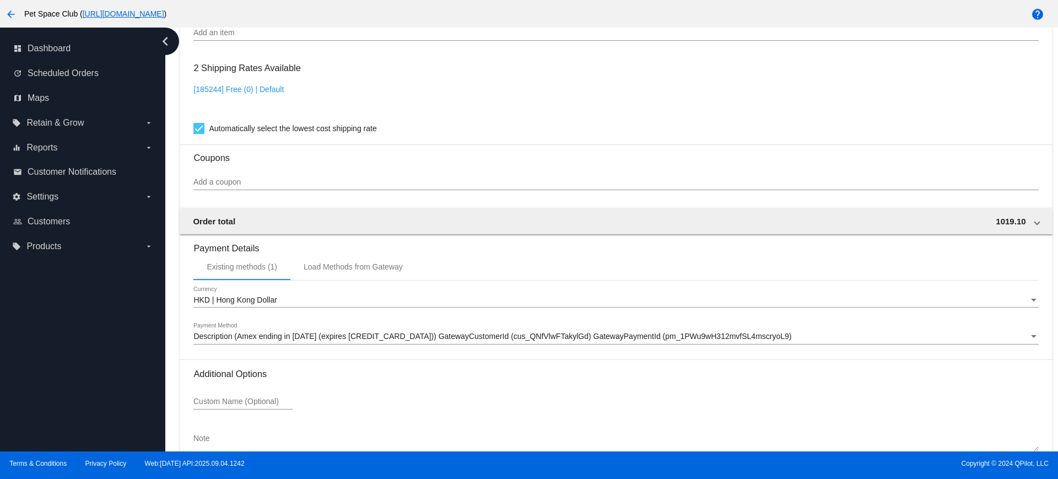
scroll to position [940, 0]
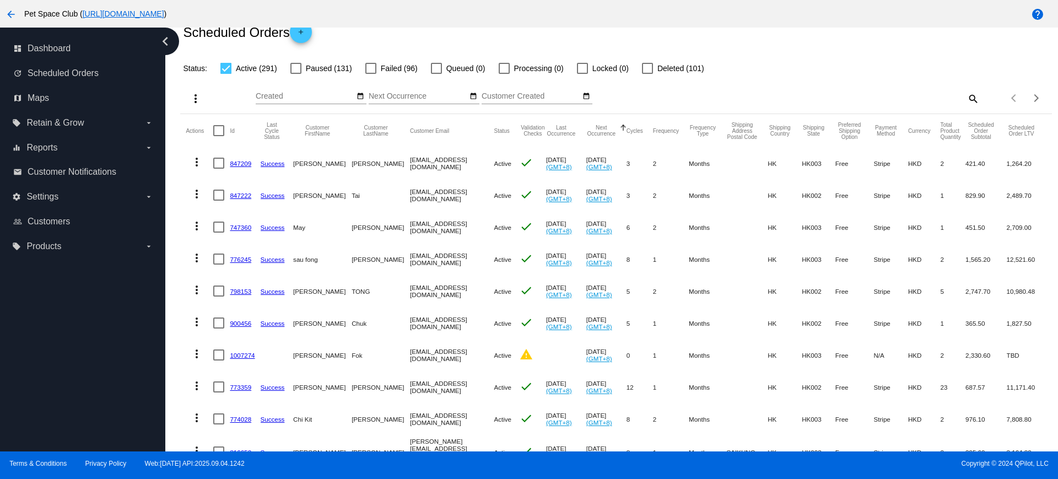
scroll to position [69, 0]
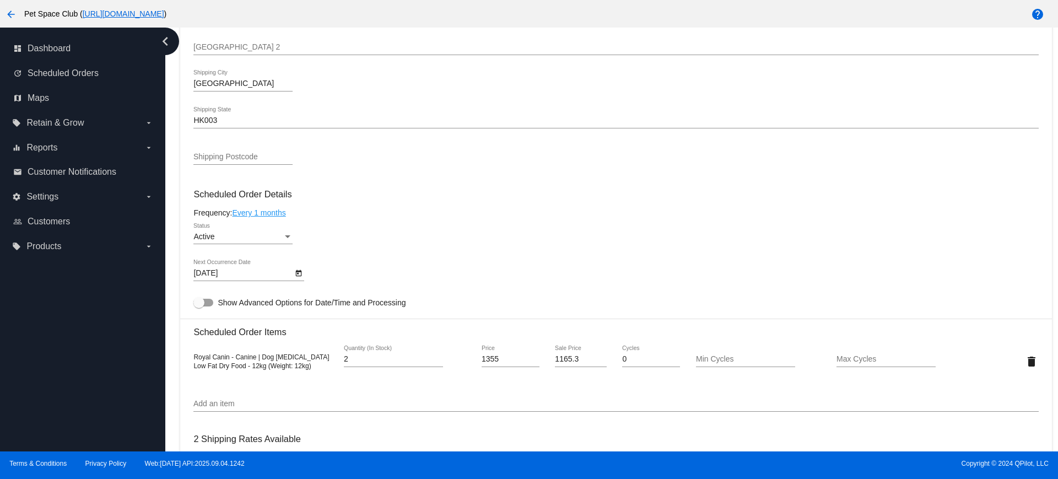
scroll to position [482, 0]
